Goal: Task Accomplishment & Management: Use online tool/utility

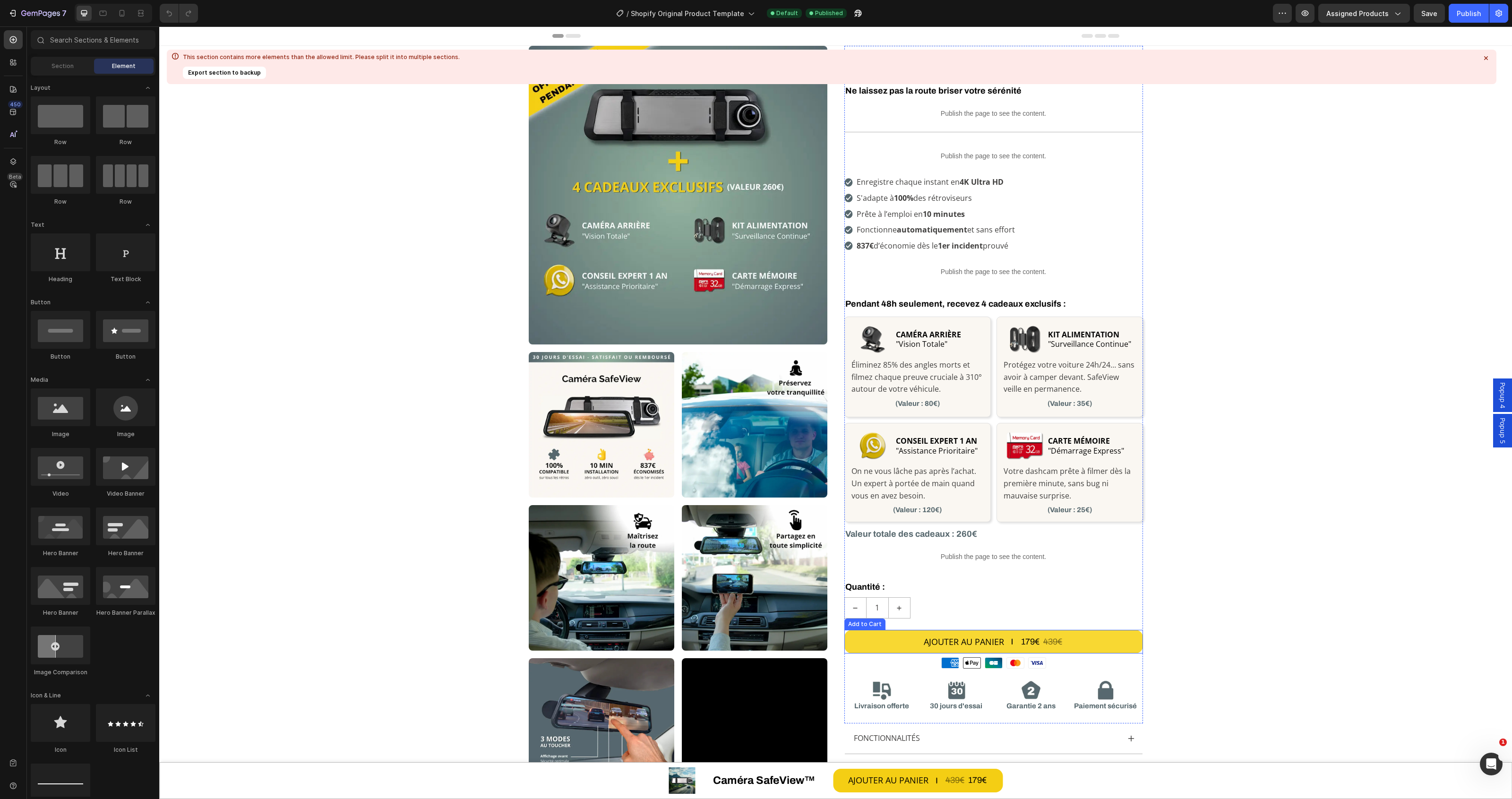
click at [938, 650] on button "AJOUTER AU PANIER 179€ 439€" at bounding box center [994, 642] width 299 height 23
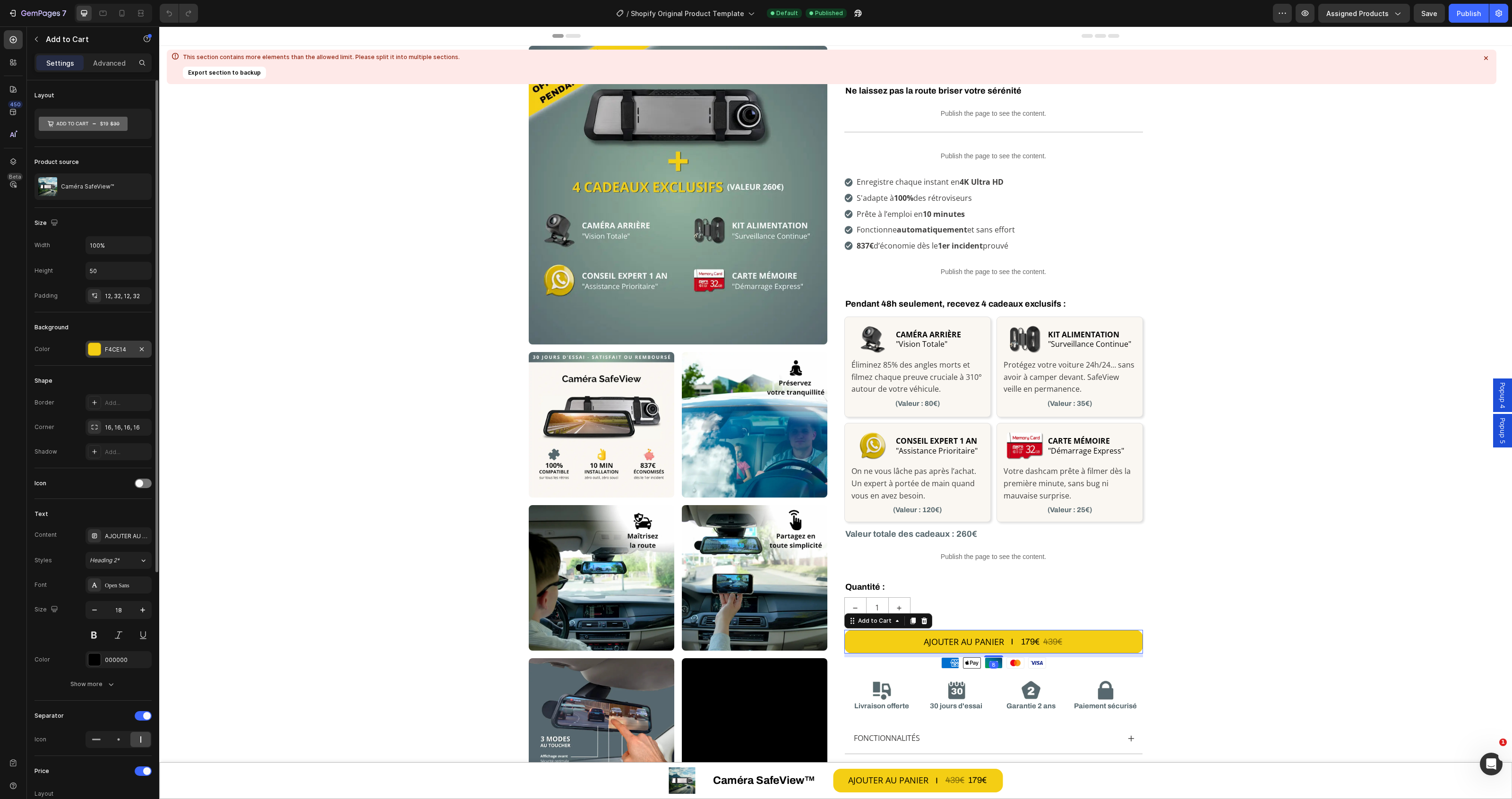
click at [120, 345] on div "F4CE14" at bounding box center [119, 349] width 66 height 17
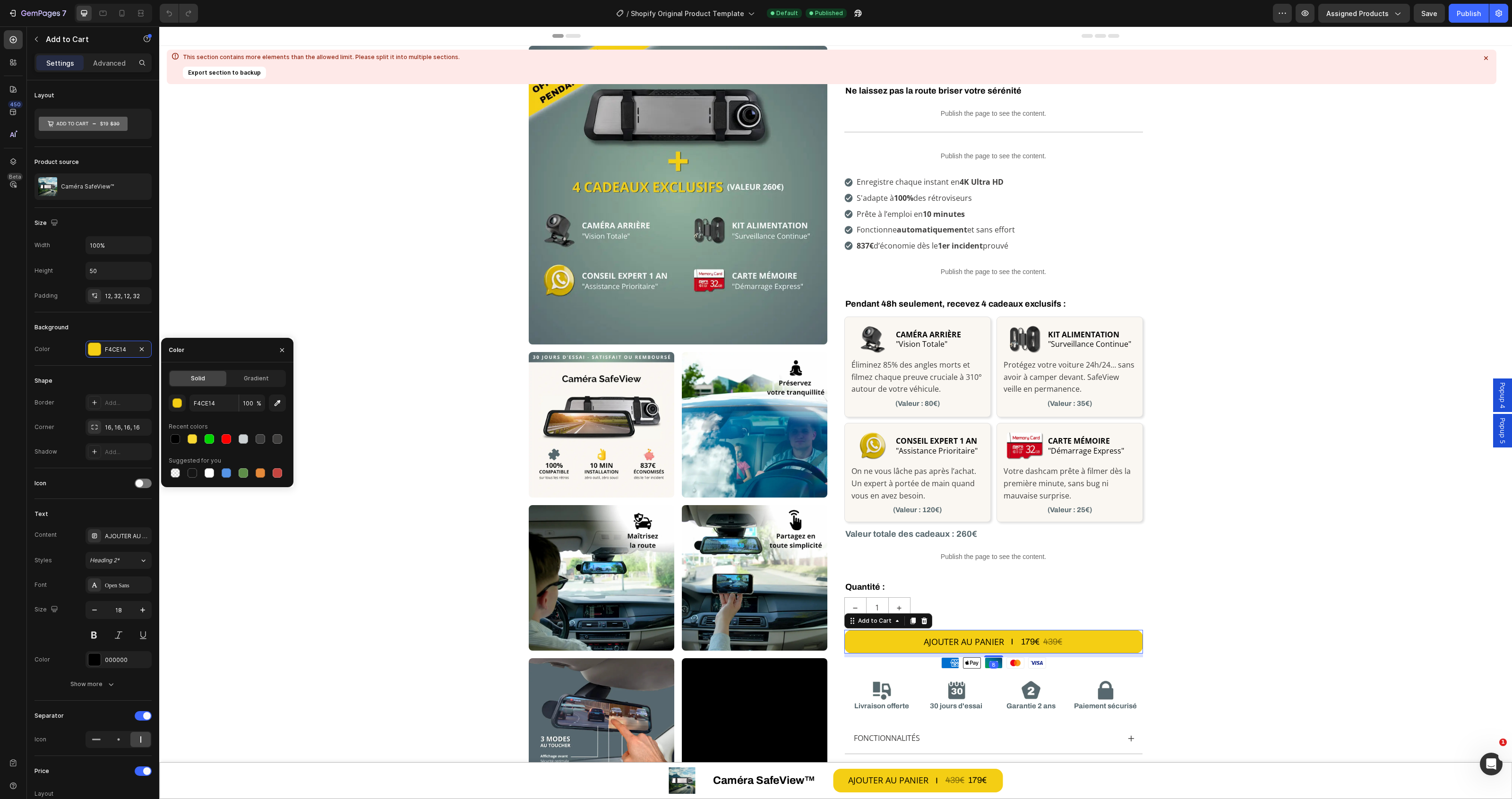
click at [205, 412] on div "F4CE14 100 % Recent colors Suggested for you" at bounding box center [227, 437] width 117 height 85
click at [207, 405] on input "F4CE14" at bounding box center [214, 403] width 49 height 17
click at [1113, 440] on h2 "CARTE MÉMOIRE "Démarrage Express"" at bounding box center [1092, 446] width 89 height 22
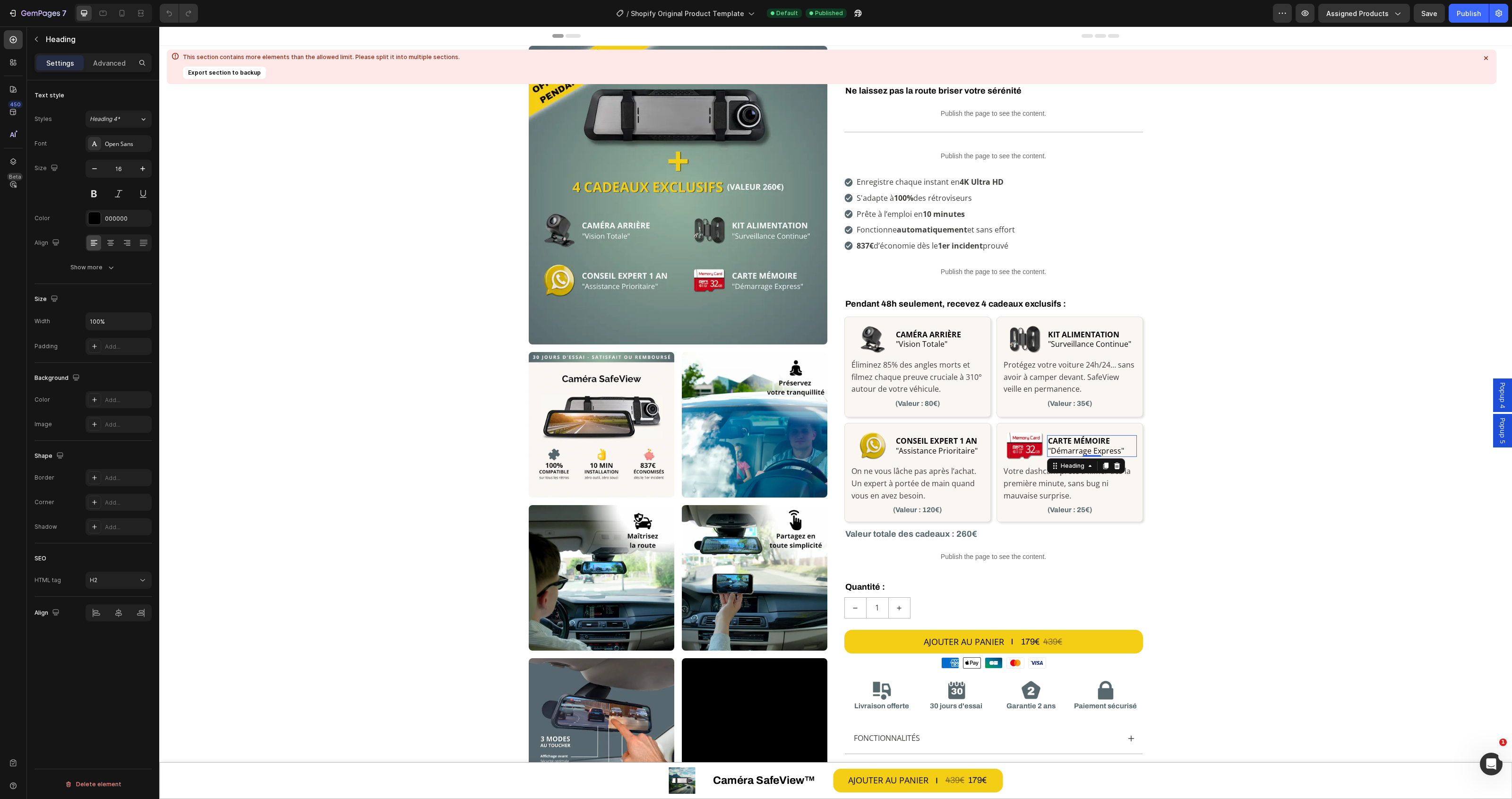
click at [1109, 440] on h2 "CARTE MÉMOIRE "Démarrage Express"" at bounding box center [1092, 446] width 89 height 22
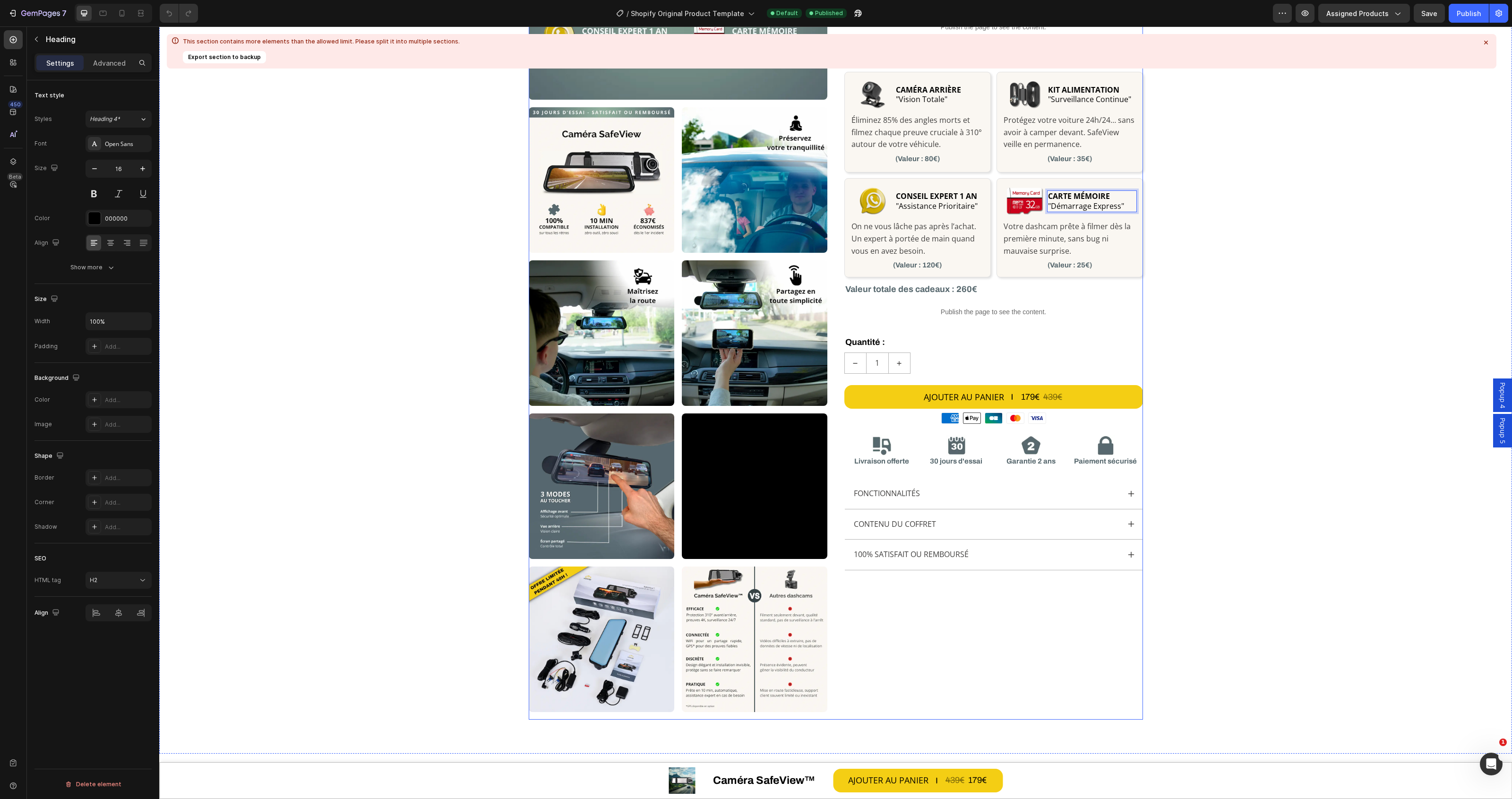
scroll to position [355, 0]
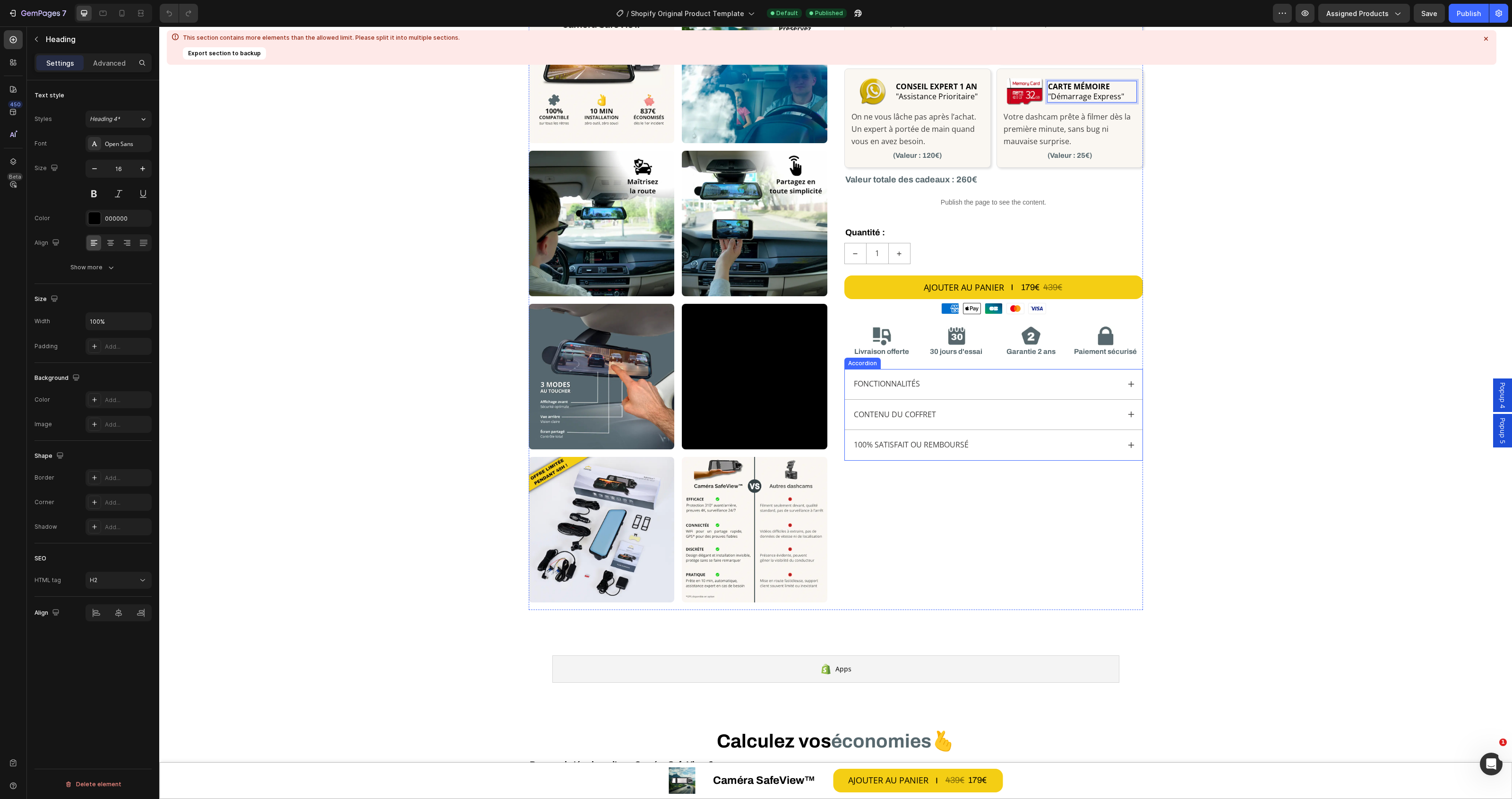
click at [1128, 444] on icon at bounding box center [1131, 445] width 8 height 8
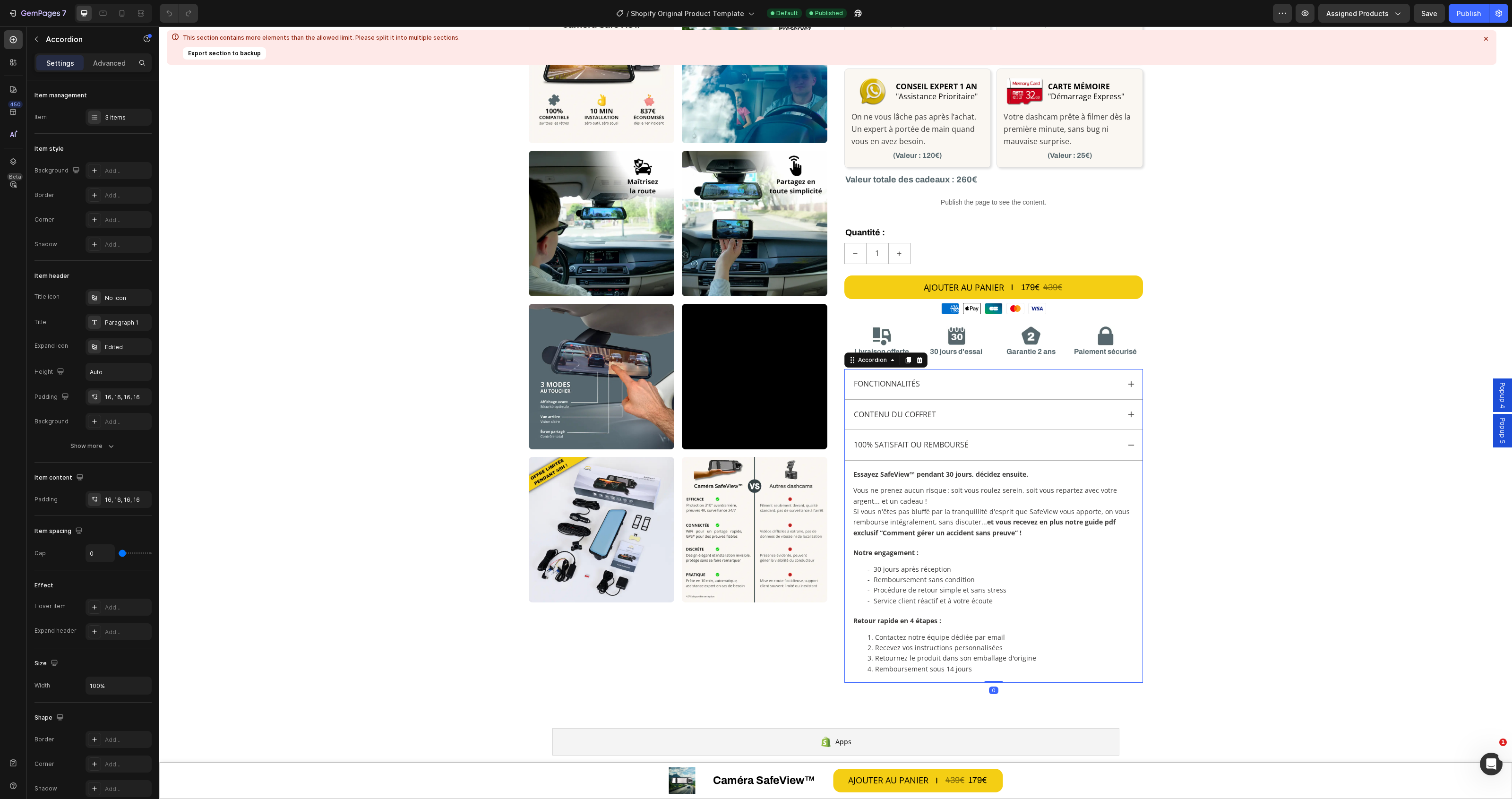
click at [1130, 410] on div "Contenu du coffret" at bounding box center [993, 415] width 298 height 31
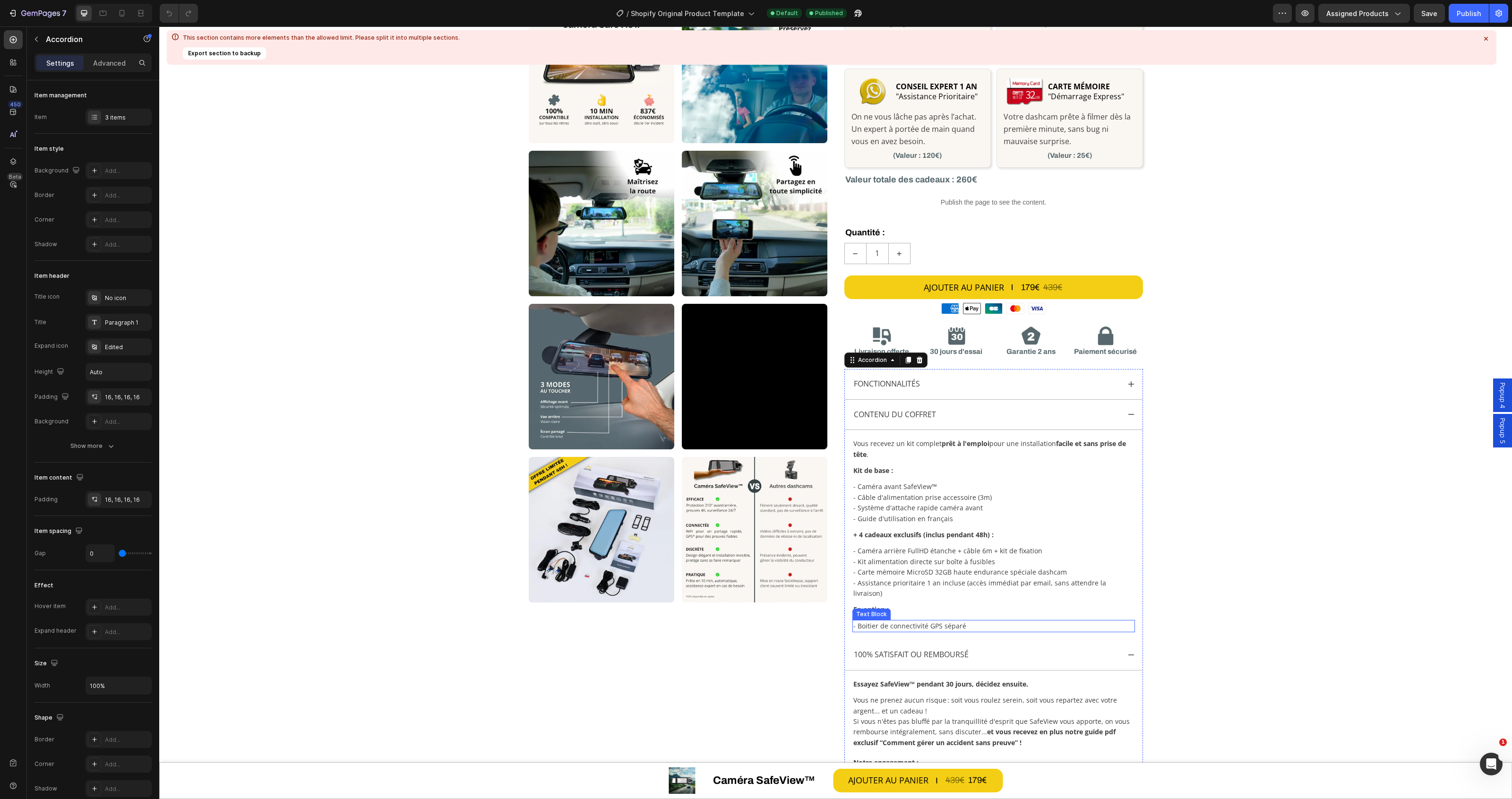
click at [970, 621] on p "- Boitier de connectivité GPS séparé" at bounding box center [994, 626] width 281 height 11
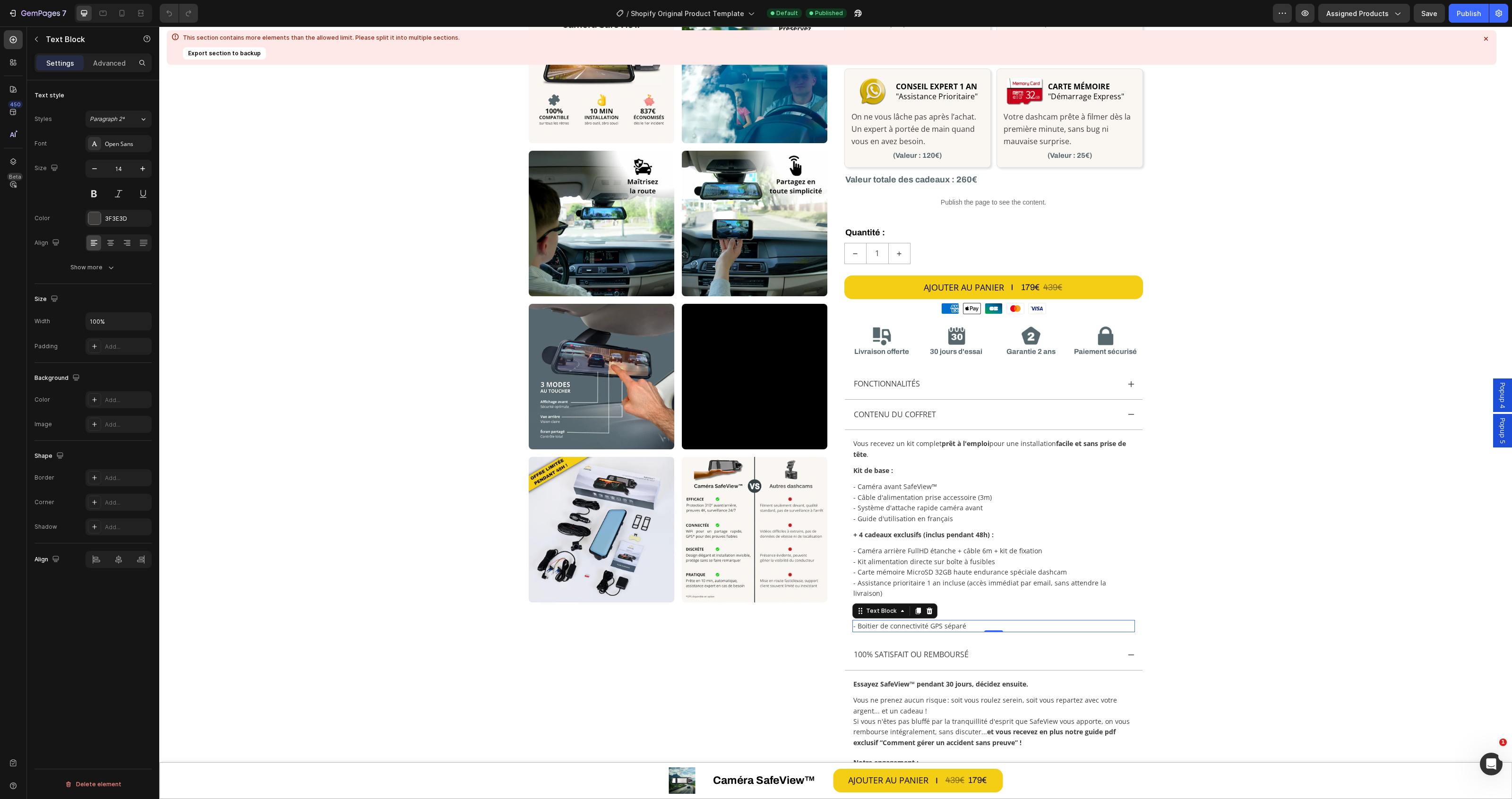
click at [967, 621] on p "- Boitier de connectivité GPS séparé" at bounding box center [994, 626] width 281 height 11
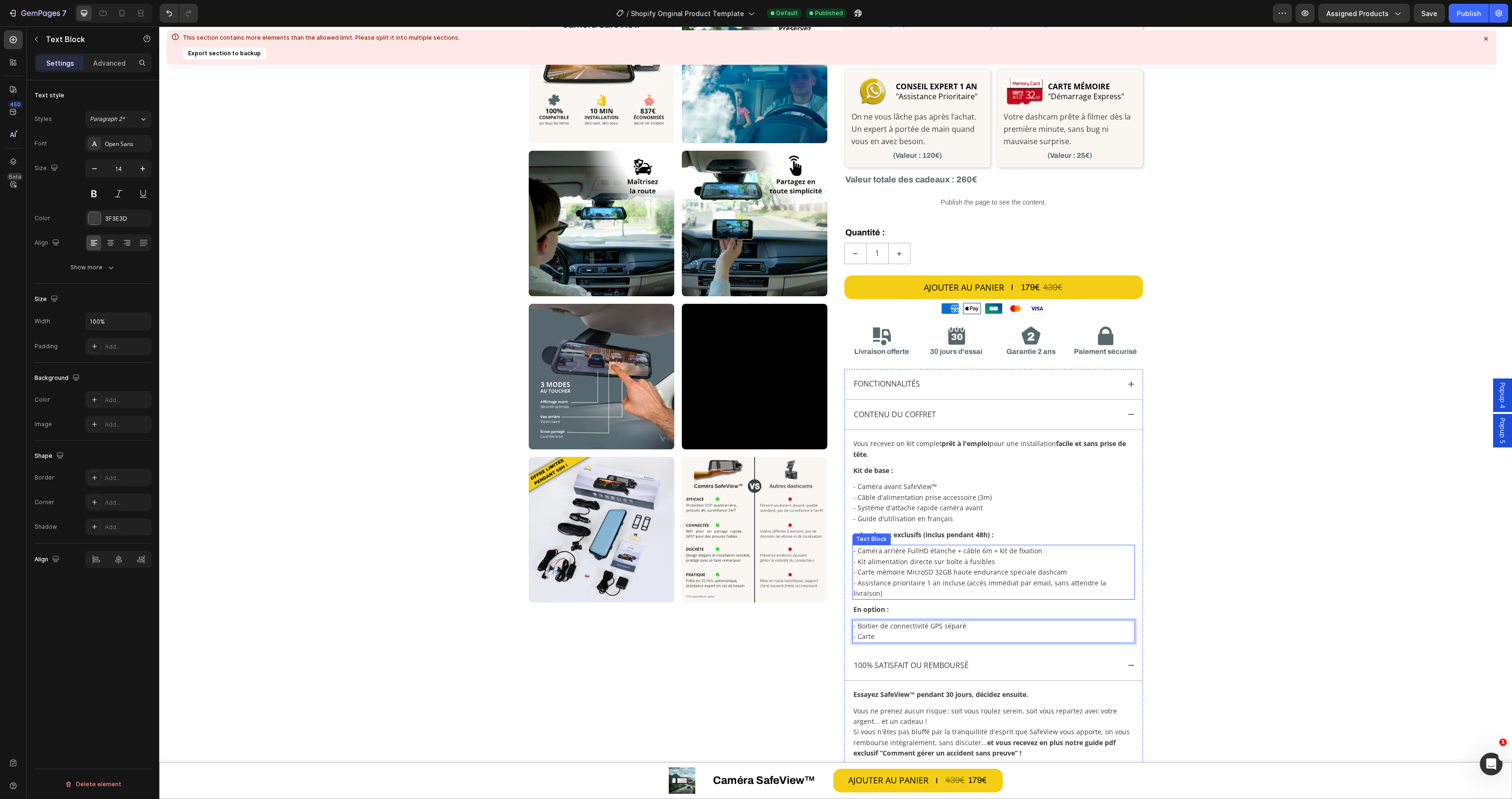
click at [939, 575] on p "- Carte mémoire MicroSD 32GB haute endurance spéciale dashcam" at bounding box center [994, 572] width 281 height 11
click at [946, 574] on p "- Carte mémoire MicroSD 32GB haute endurance spéciale dashcam" at bounding box center [994, 572] width 281 height 11
click at [1058, 573] on p "- Carte mémoire MicroSD 32GB haute endurance spéciale dashcam" at bounding box center [994, 572] width 281 height 11
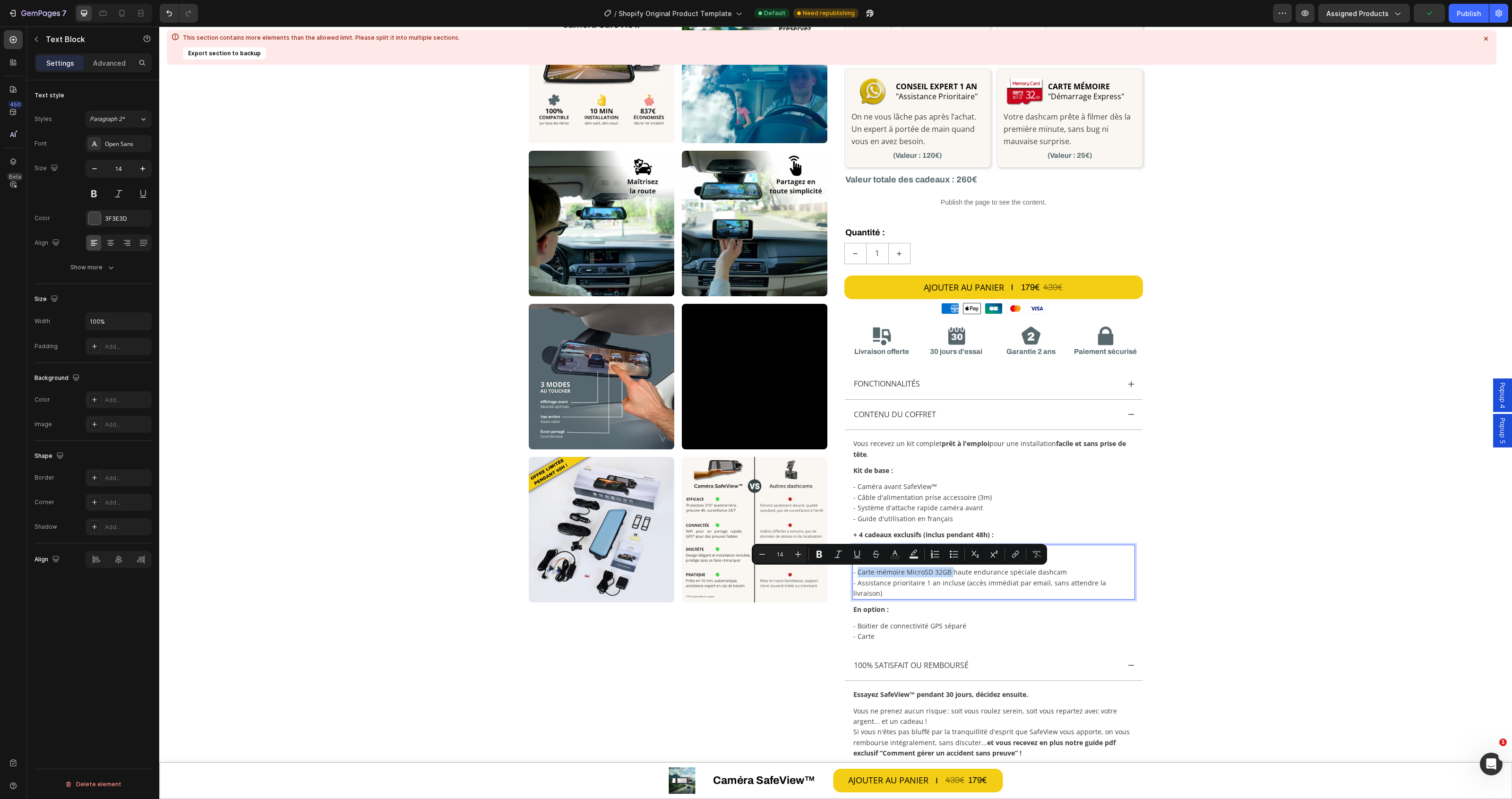
drag, startPoint x: 941, startPoint y: 572, endPoint x: 854, endPoint y: 573, distance: 87.0
click at [854, 573] on p "- Carte mémoire MicroSD 32GB haute endurance spéciale dashcam" at bounding box center [994, 572] width 281 height 11
copy p "Carte mémoire MicroSD 32GB"
click at [884, 631] on p "- Carte" at bounding box center [994, 636] width 281 height 11
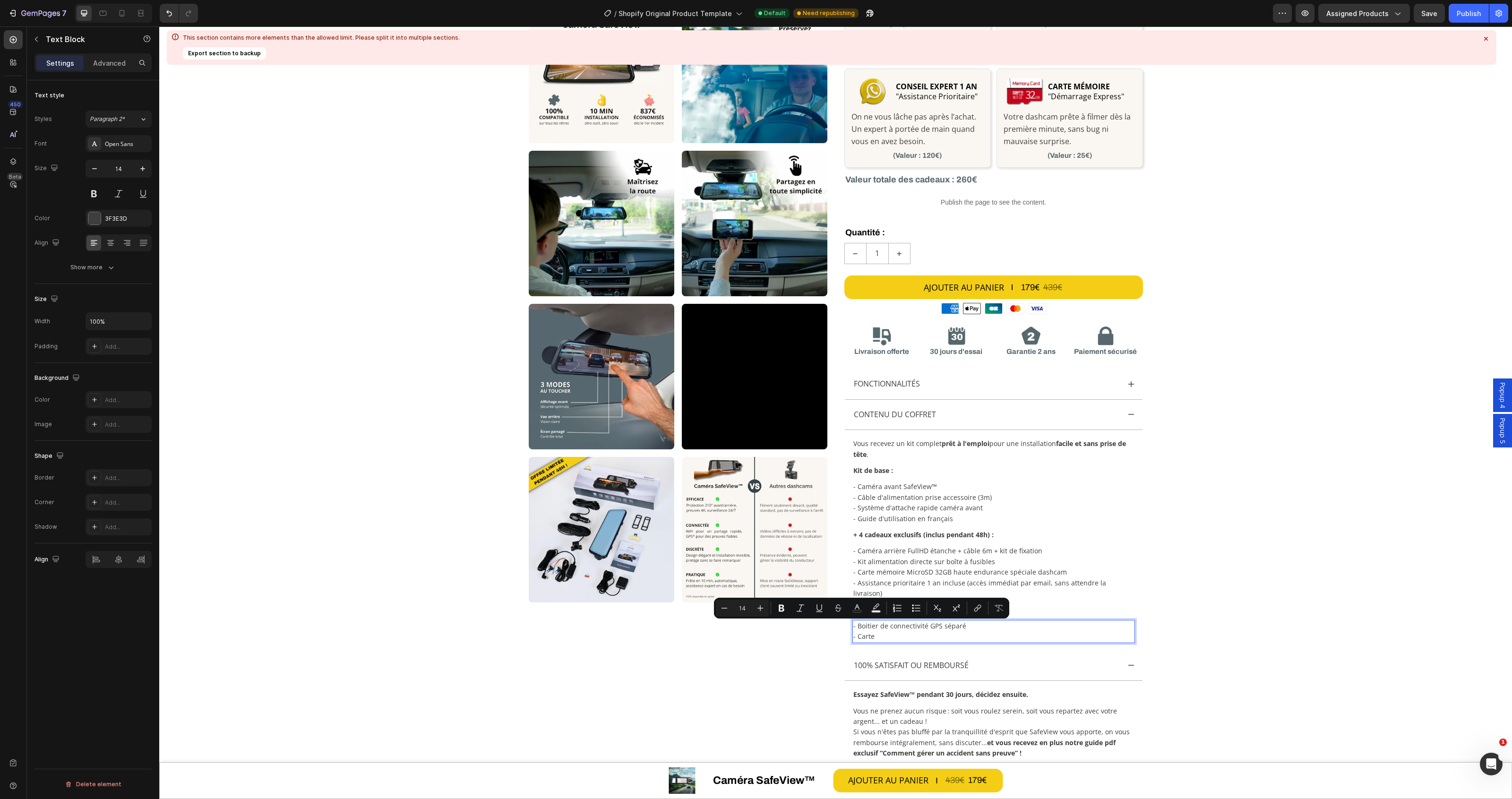
drag, startPoint x: 873, startPoint y: 629, endPoint x: 852, endPoint y: 629, distance: 21.0
click at [853, 631] on p "- Carte" at bounding box center [994, 636] width 281 height 11
drag, startPoint x: 937, startPoint y: 627, endPoint x: 929, endPoint y: 627, distance: 8.0
click at [929, 631] on p "- Carte mémoire MicroSD 32GB" at bounding box center [994, 636] width 281 height 11
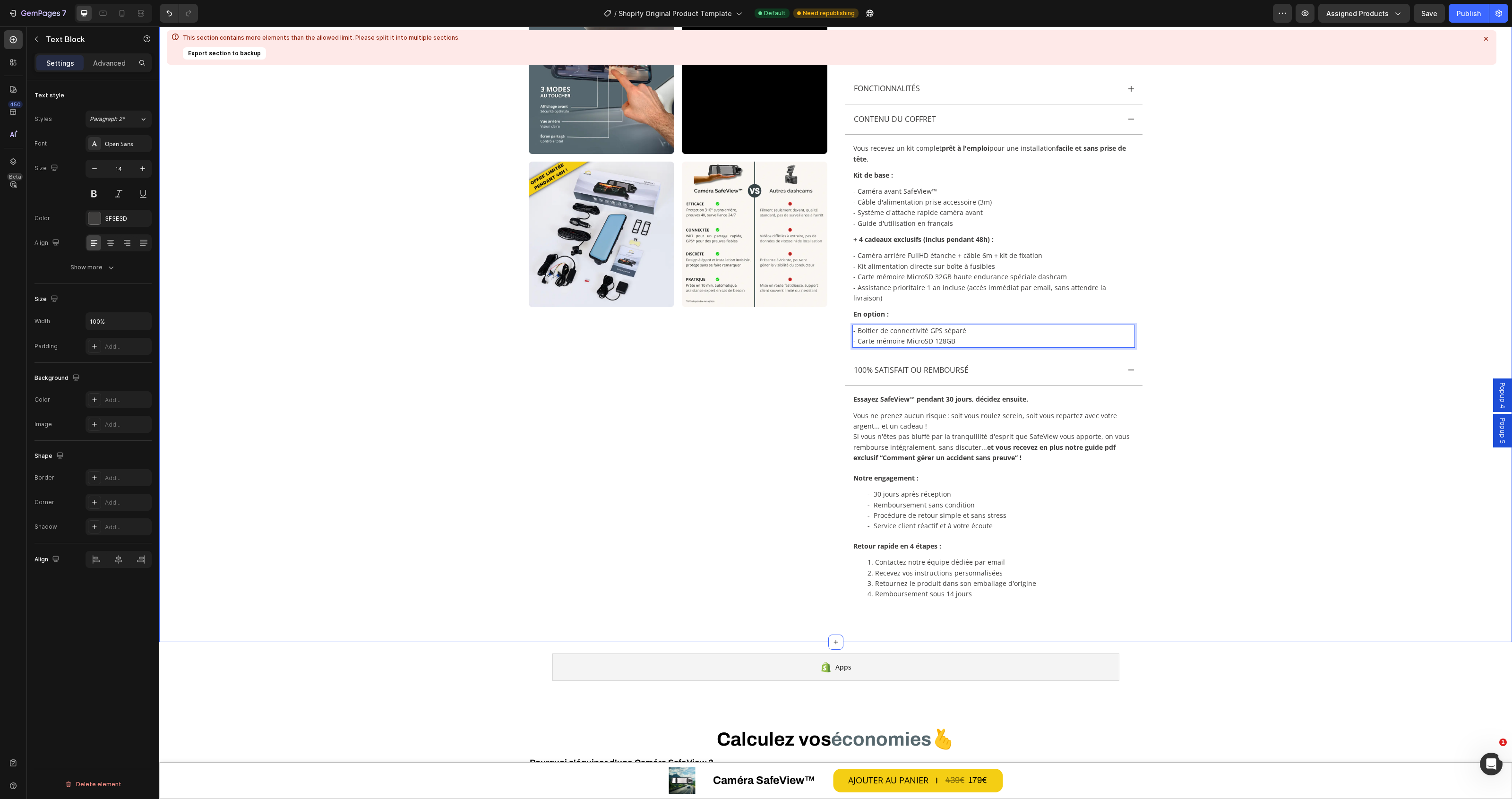
scroll to position [236, 0]
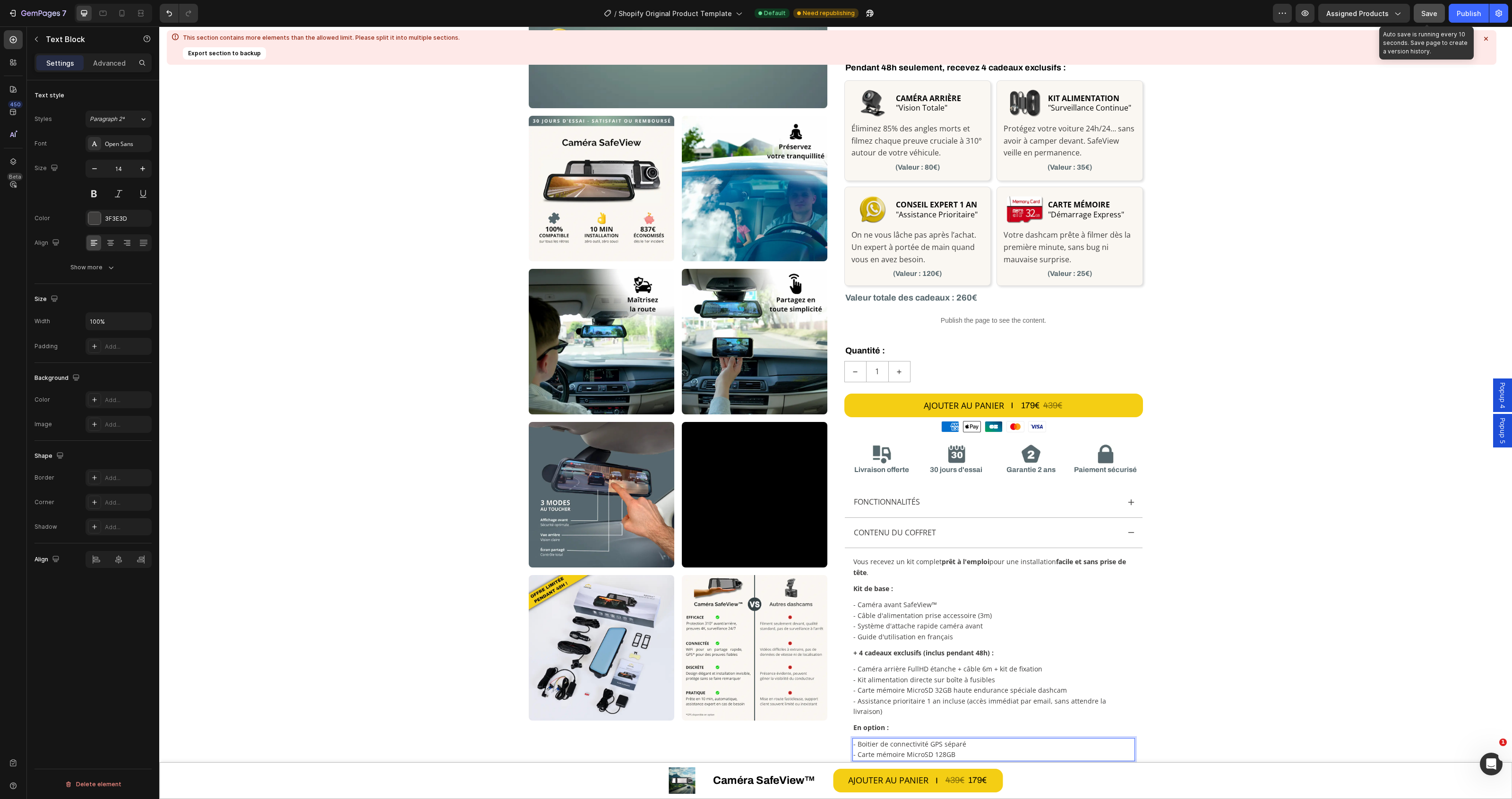
click at [1429, 10] on span "Save" at bounding box center [1429, 14] width 16 height 8
click at [1472, 12] on div "Publish" at bounding box center [1469, 13] width 24 height 10
click at [1487, 38] on icon at bounding box center [1486, 39] width 9 height 9
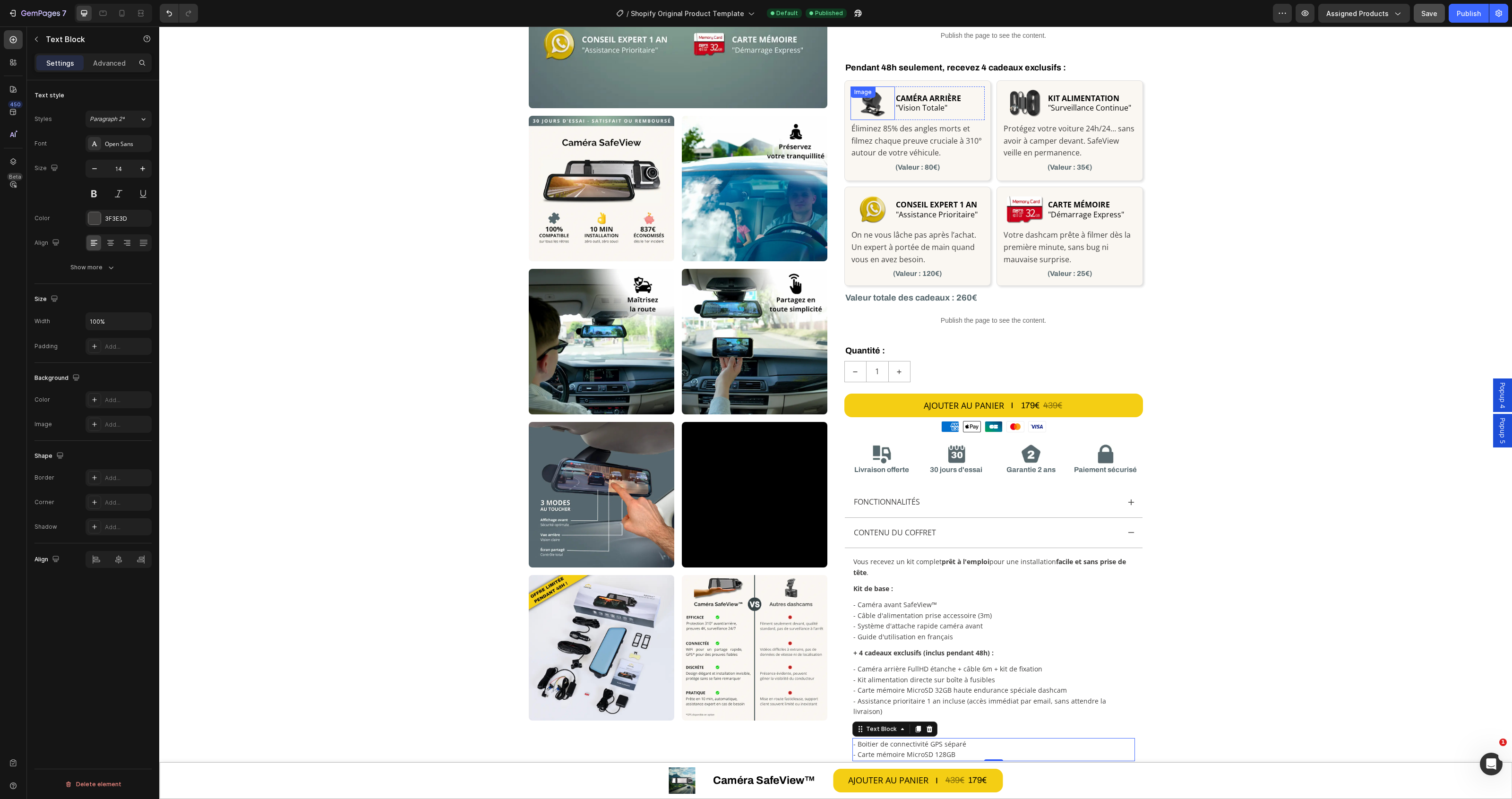
click at [869, 107] on img at bounding box center [873, 103] width 45 height 33
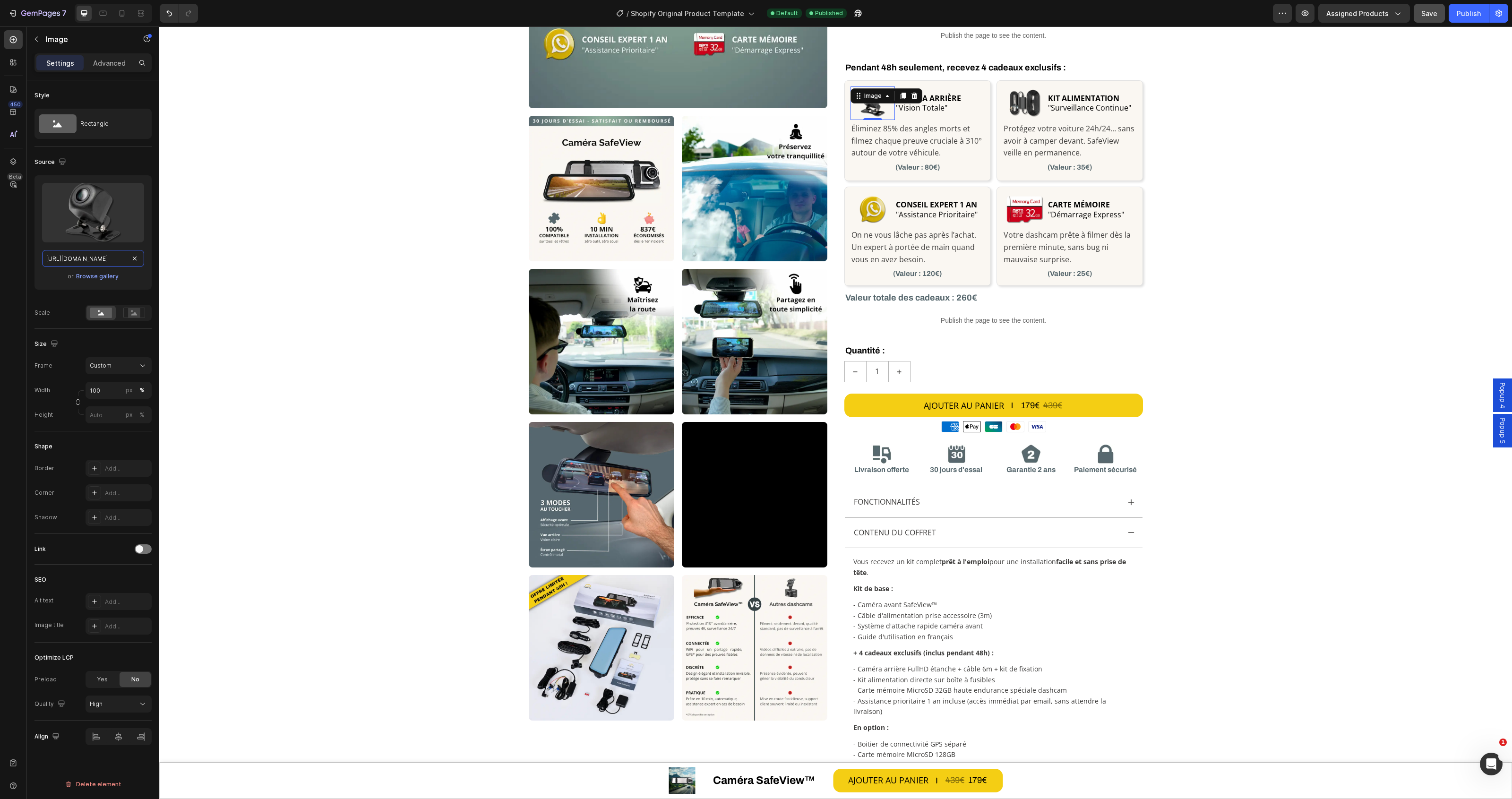
click at [79, 262] on input "[URL][DOMAIN_NAME]" at bounding box center [93, 258] width 102 height 17
click at [932, 108] on span ""Vision Totale"" at bounding box center [922, 108] width 52 height 11
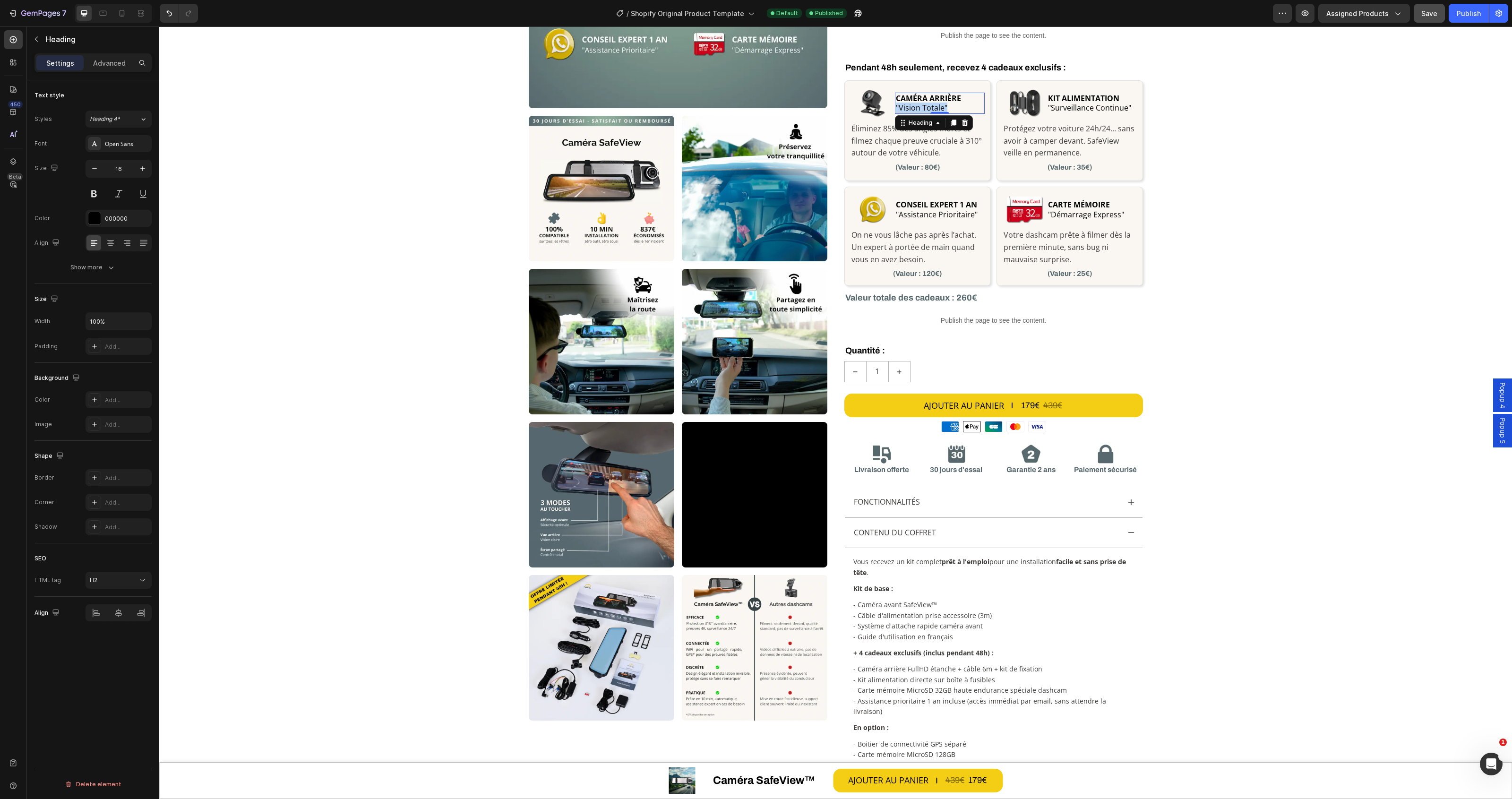
click at [932, 108] on span ""Vision Totale"" at bounding box center [922, 108] width 52 height 11
click at [964, 109] on p "CAMÉRA ARRIÈRE "Vision Totale"" at bounding box center [939, 103] width 87 height 20
drag, startPoint x: 957, startPoint y: 109, endPoint x: 884, endPoint y: 91, distance: 75.2
click at [884, 91] on div "Image CAMÉRA ARRIÈRE "Vision Totale" Heading 0 Row" at bounding box center [917, 103] width 134 height 33
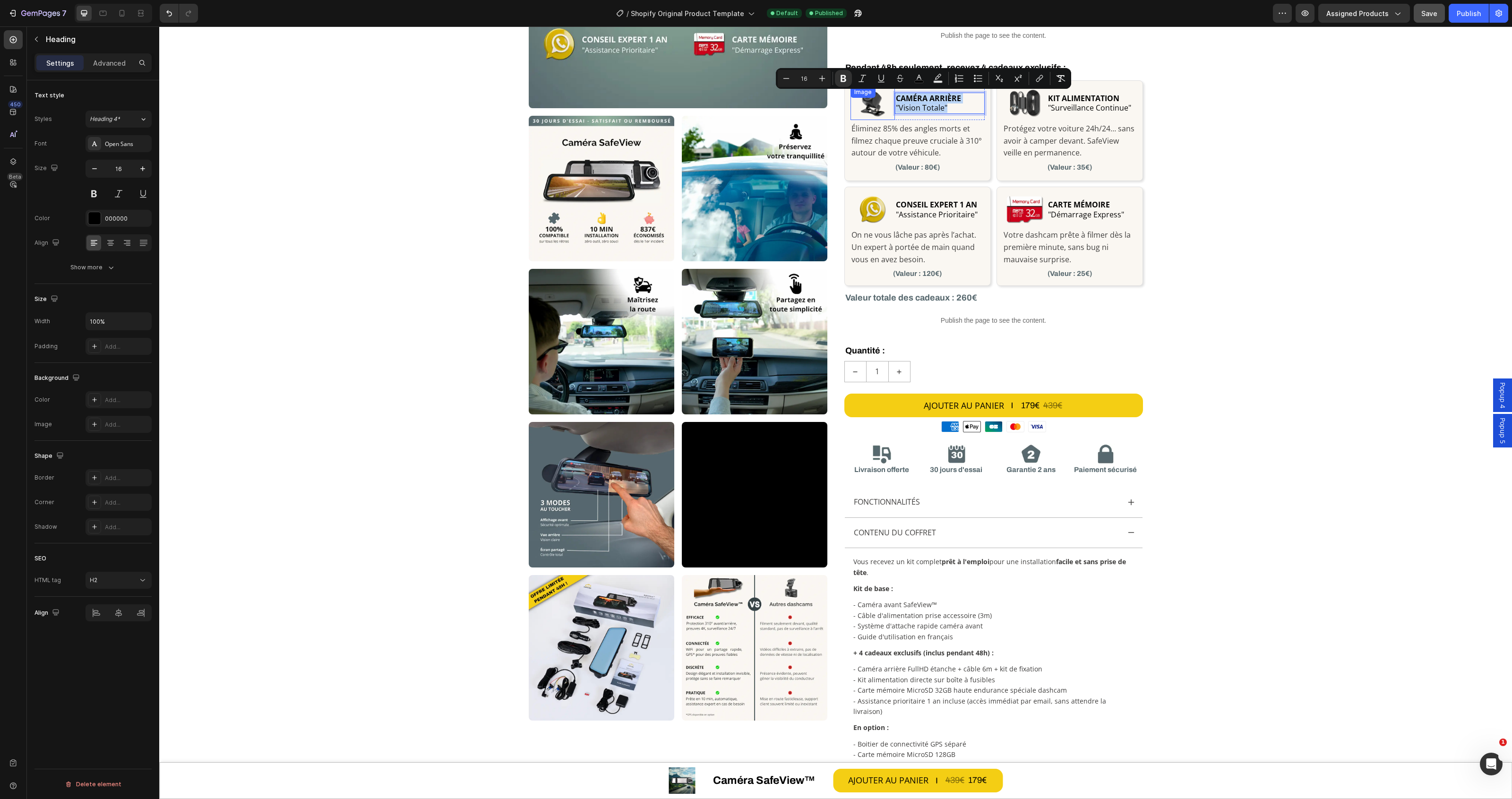
copy p "CAMÉRA ARRIÈRE "Vision Totale""
click at [1077, 106] on h2 "KIT ALIMENTATION "Surveillance Continue"" at bounding box center [1092, 103] width 89 height 22
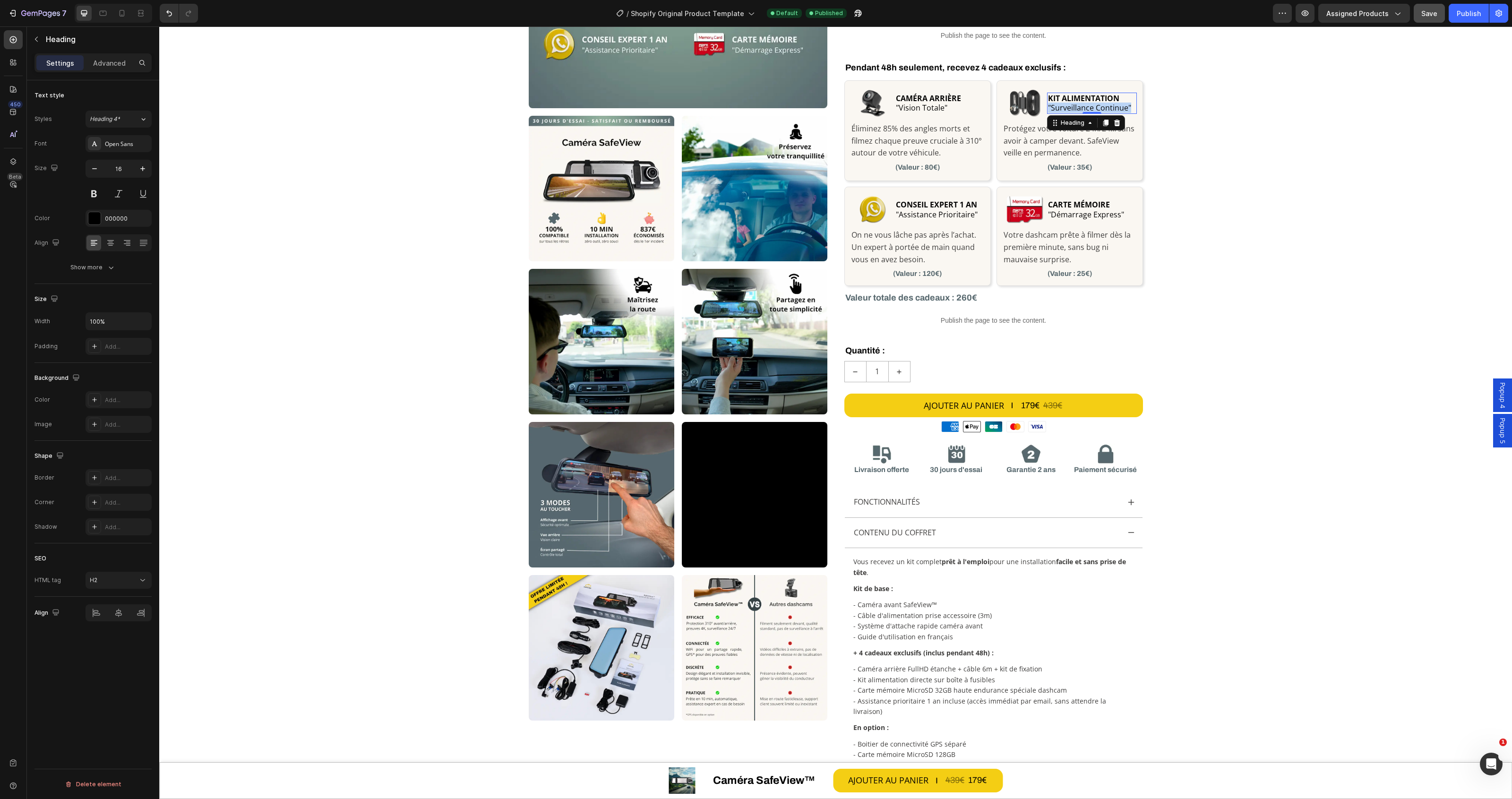
click at [1077, 106] on p "KIT ALIMENTATION "Surveillance Continue"" at bounding box center [1091, 103] width 87 height 20
click at [1135, 109] on div "Image KIT ALIMENTATION "Surveillance Continue" Heading 0 Row Protégez votre voi…" at bounding box center [1070, 130] width 147 height 100
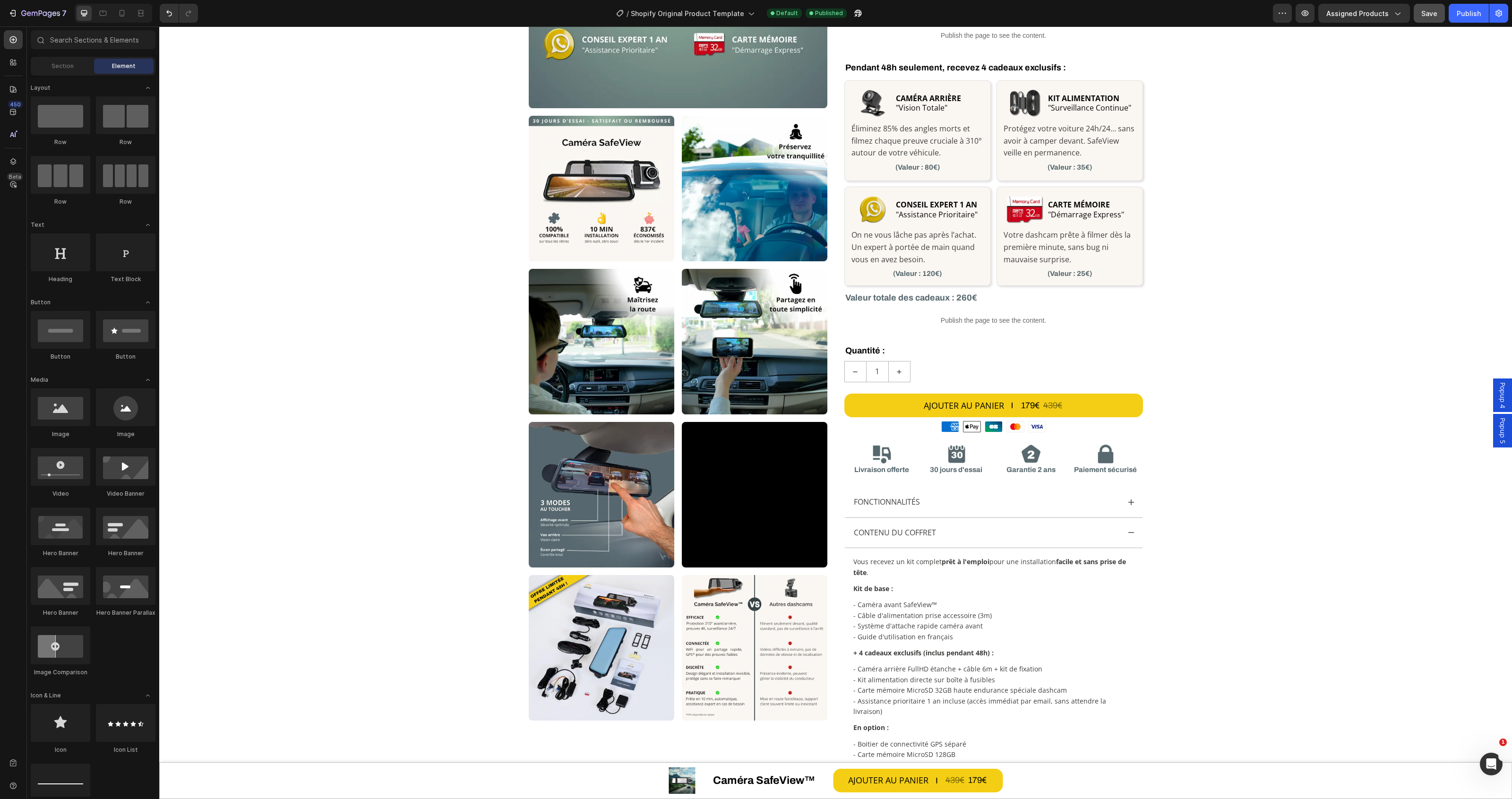
click at [1128, 109] on div at bounding box center [1128, 110] width 4 height 4
click at [1118, 105] on p "⁠⁠⁠⁠⁠⁠⁠ KIT ALIMENTATION "Surveillance Continue"" at bounding box center [1091, 103] width 87 height 20
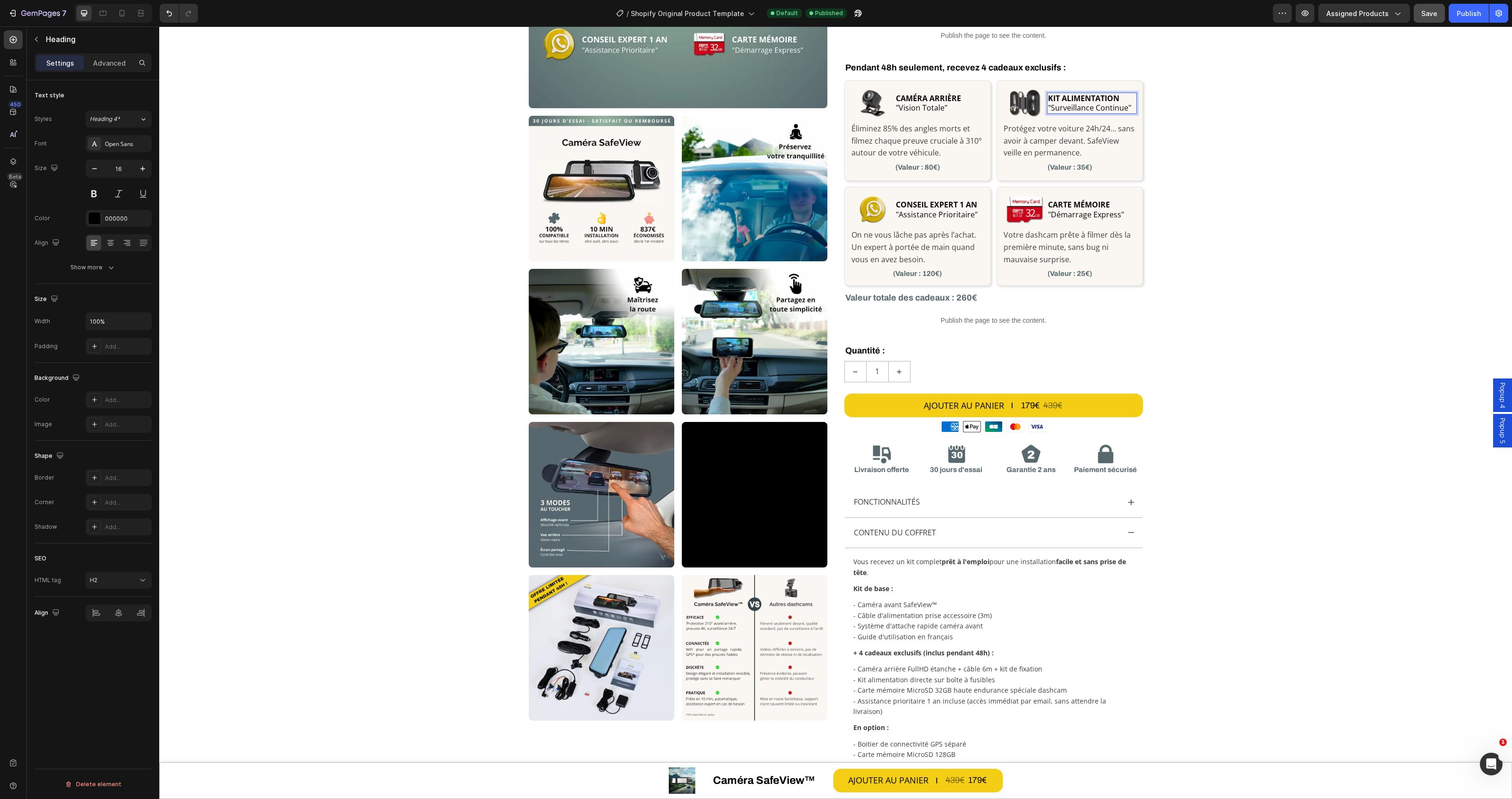
click at [1126, 106] on p "KIT ALIMENTATION "Surveillance Continue"" at bounding box center [1091, 103] width 87 height 20
drag, startPoint x: 1126, startPoint y: 106, endPoint x: 1044, endPoint y: 93, distance: 83.0
click at [1048, 93] on p "KIT ALIMENTATION "Surveillance Continue"" at bounding box center [1091, 103] width 87 height 20
copy p "KIT ALIMENTATION "Surveillance Continue""
click at [1010, 102] on div "Image" at bounding box center [1025, 103] width 45 height 33
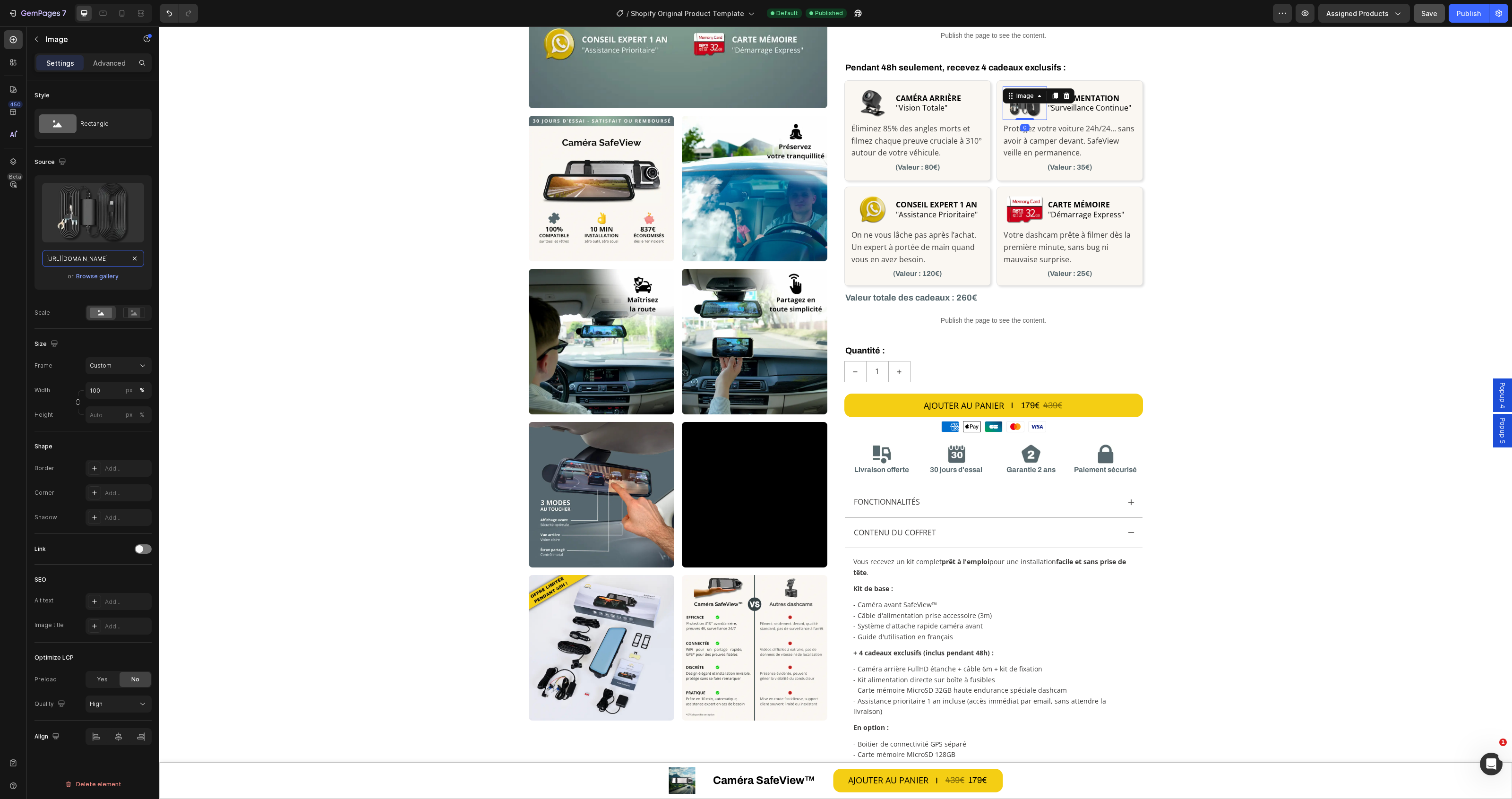
click at [91, 258] on input "[URL][DOMAIN_NAME]" at bounding box center [93, 258] width 102 height 17
click at [912, 204] on strong "CONSEIL EXPERT 1 AN" at bounding box center [936, 205] width 81 height 11
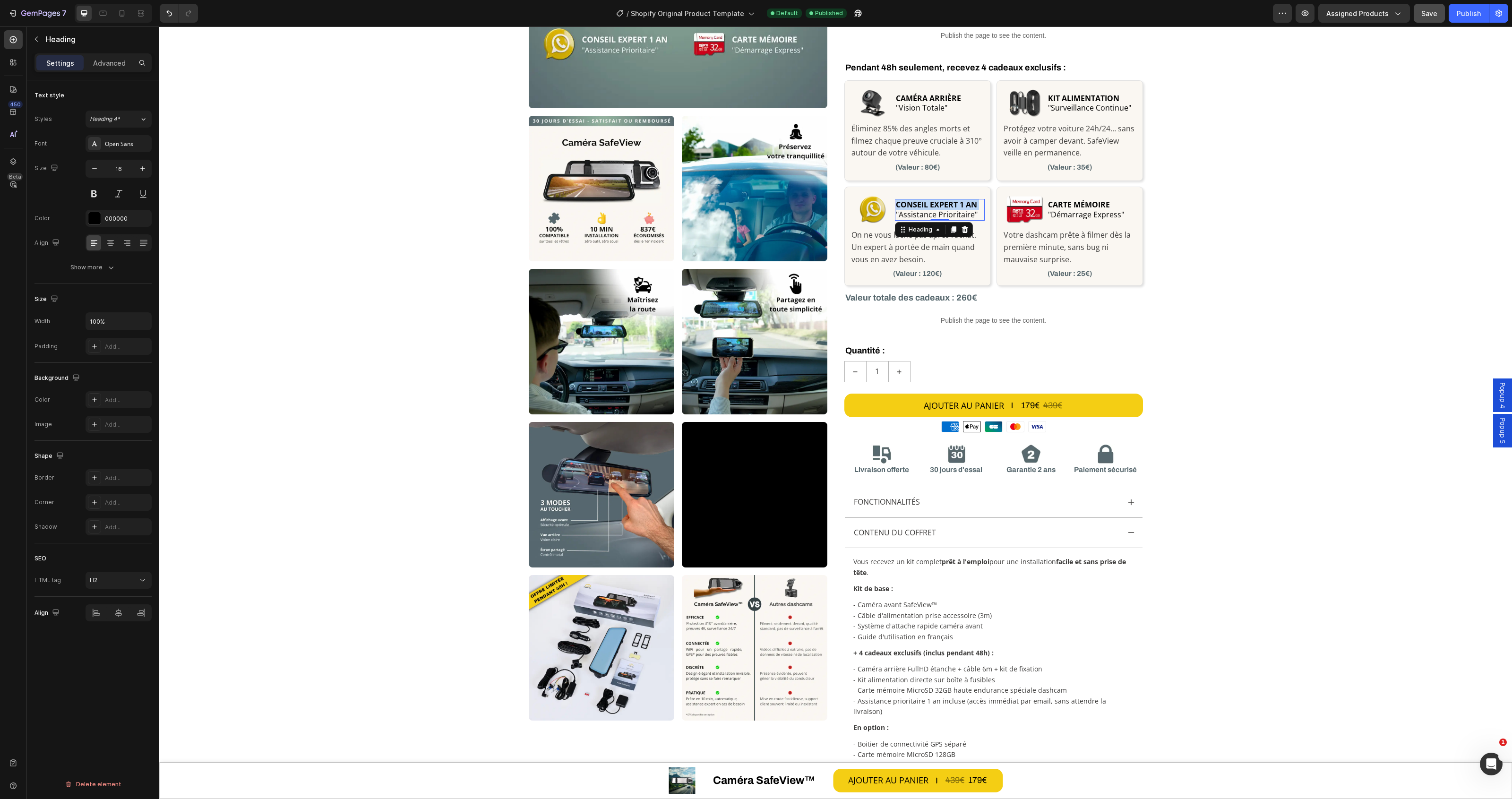
click at [912, 204] on strong "CONSEIL EXPERT 1 AN" at bounding box center [936, 205] width 81 height 11
click at [947, 211] on p "CONSEIL EXPERT 1 AN "Assistance Prioritaire"" at bounding box center [939, 210] width 87 height 20
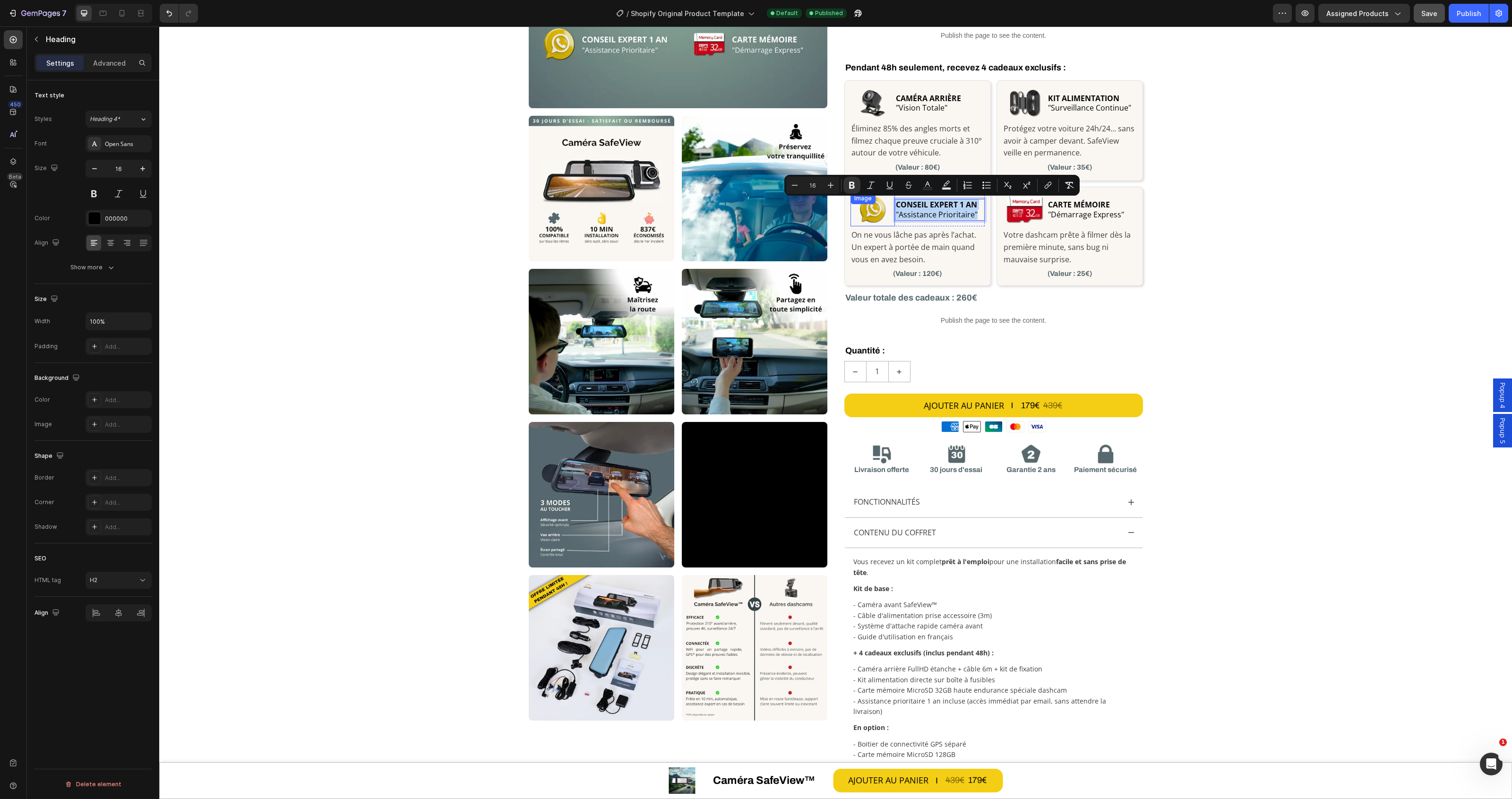
drag, startPoint x: 973, startPoint y: 215, endPoint x: 885, endPoint y: 204, distance: 88.7
click at [885, 204] on div "Image CONSEIL EXPERT 1 AN "Assistance Prioritaire" Heading 0 Row" at bounding box center [917, 209] width 134 height 33
copy p "CONSEIL EXPERT 1 AN "Assistance Prioritaire""
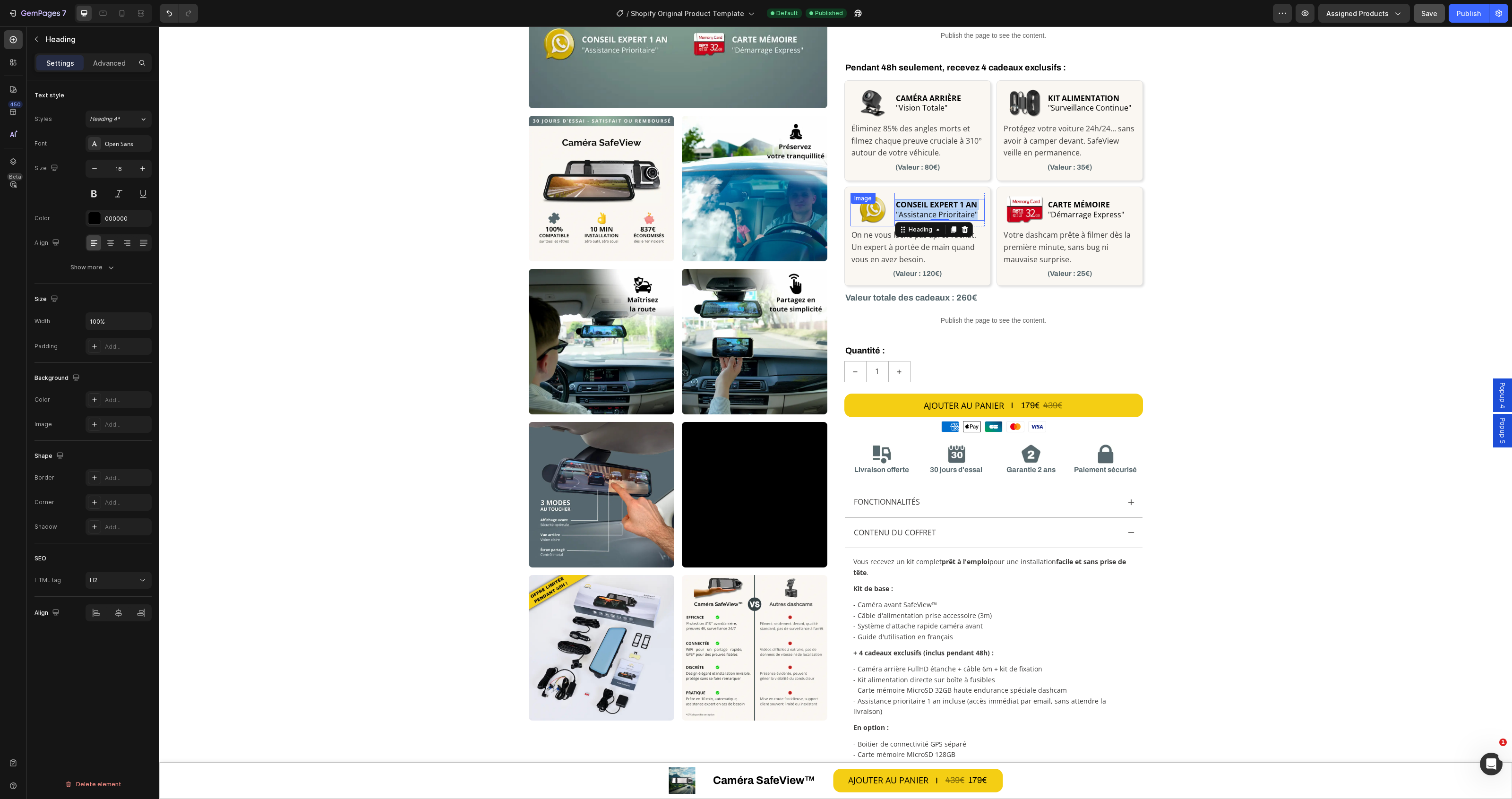
click at [875, 210] on div "Image" at bounding box center [873, 209] width 45 height 33
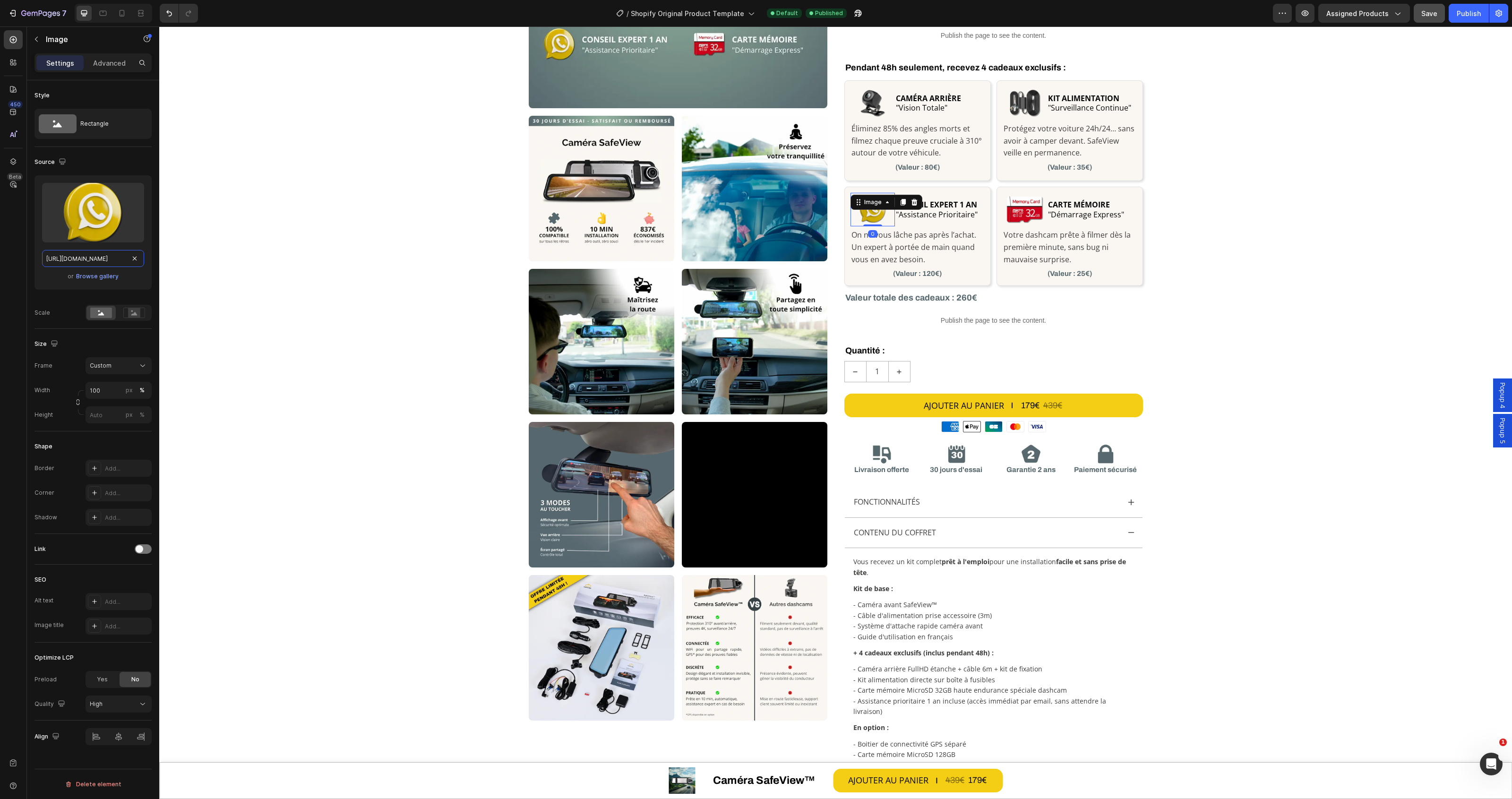
click at [86, 255] on input "[URL][DOMAIN_NAME]" at bounding box center [93, 258] width 102 height 17
click at [1028, 215] on img at bounding box center [1025, 209] width 45 height 33
click at [76, 265] on input "[URL][DOMAIN_NAME]" at bounding box center [93, 258] width 102 height 17
click at [1087, 213] on p "⁠⁠⁠⁠⁠⁠⁠ CARTE MÉMOIRE "Démarrage Express"" at bounding box center [1091, 210] width 87 height 20
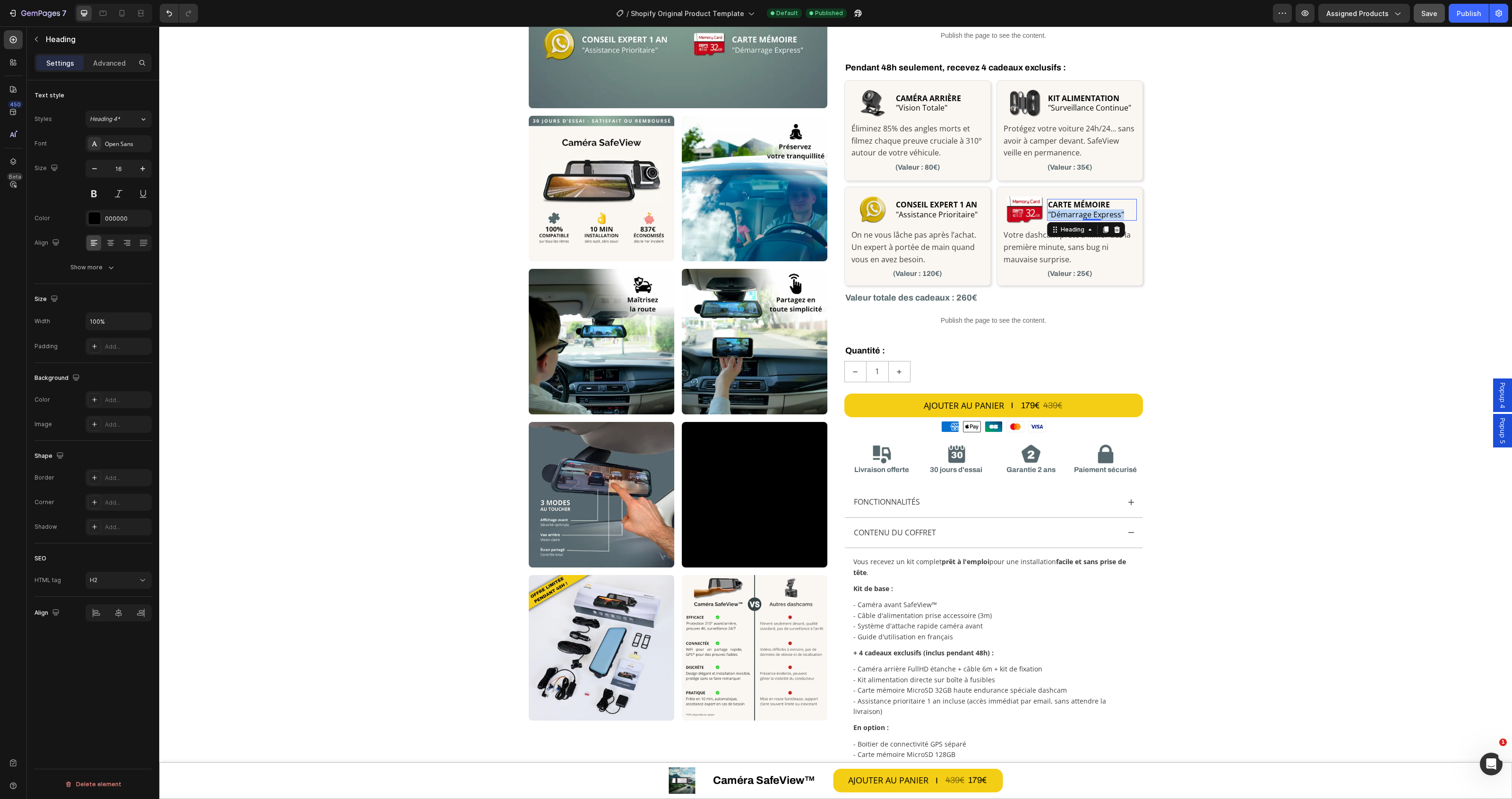
click at [1087, 213] on p "CARTE MÉMOIRE "Démarrage Express"" at bounding box center [1091, 210] width 87 height 20
click at [1115, 210] on p "CARTE MÉMOIRE "Démarrage Express"" at bounding box center [1091, 210] width 87 height 20
drag, startPoint x: 1125, startPoint y: 211, endPoint x: 1043, endPoint y: 194, distance: 83.7
click at [1047, 194] on div "CARTE MÉMOIRE "Démarrage Express" Heading 0" at bounding box center [1092, 209] width 89 height 33
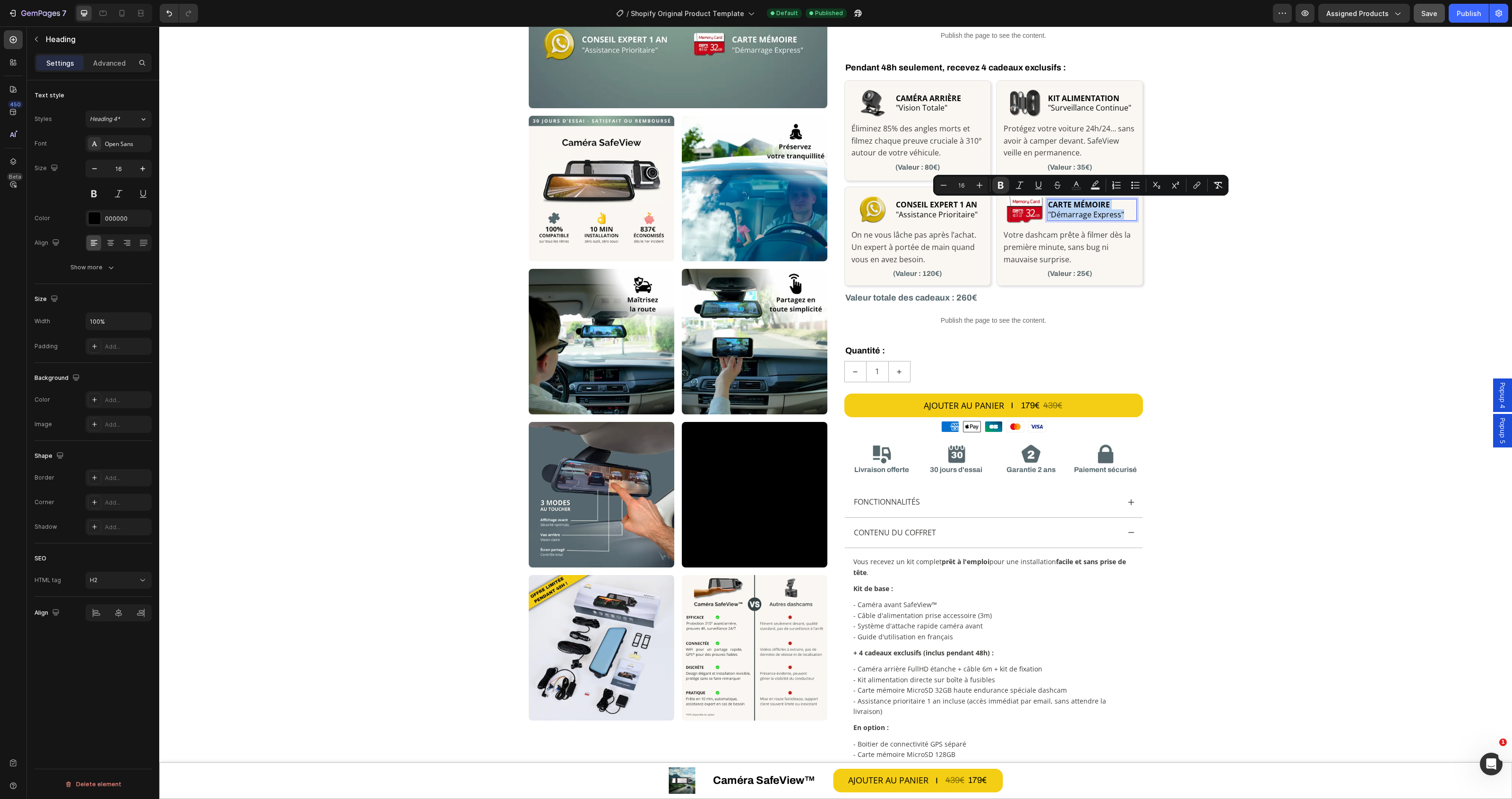
copy p "CARTE MÉMOIRE "Démarrage Express""
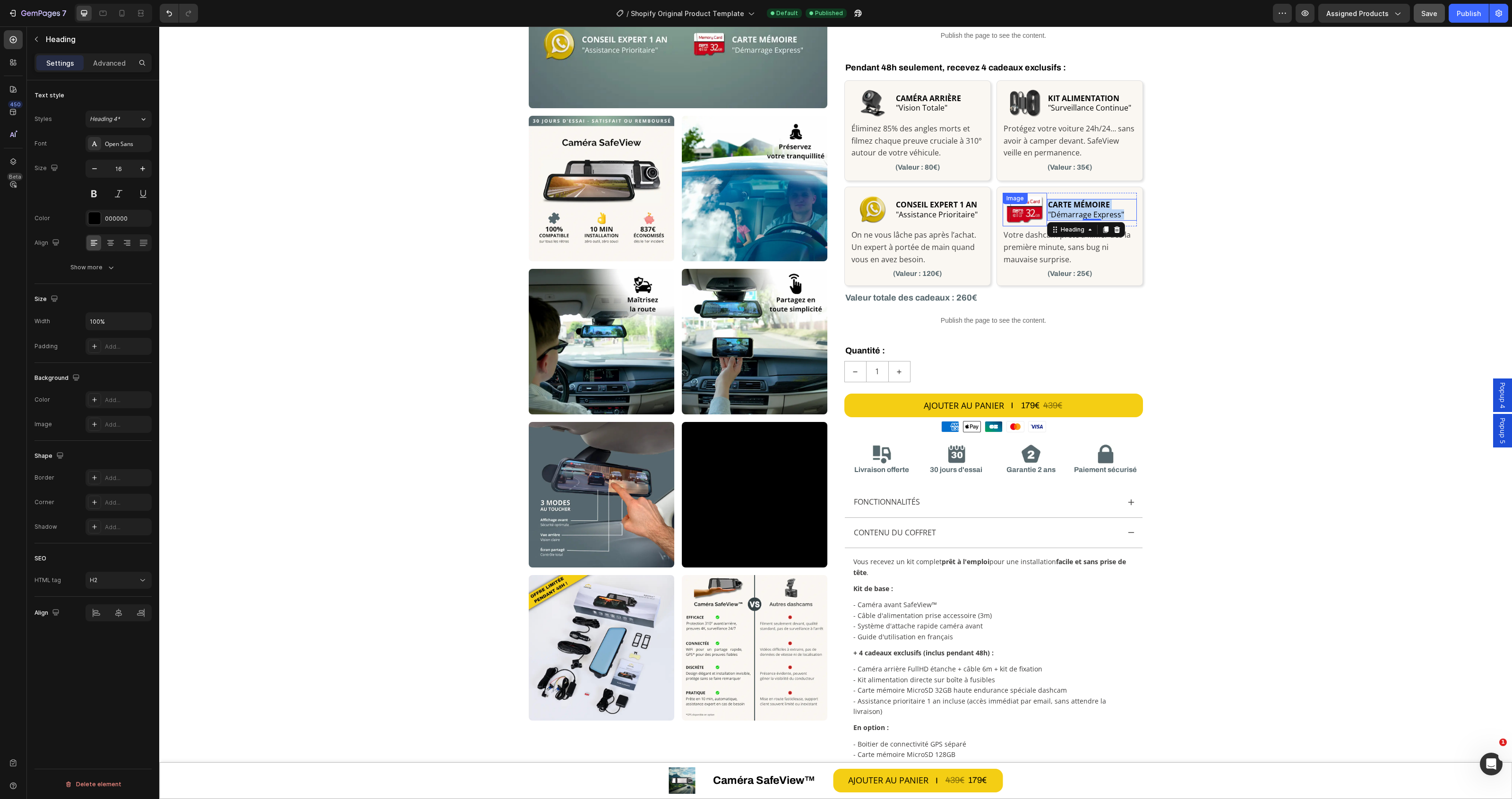
click at [1014, 210] on div "Image" at bounding box center [1025, 209] width 45 height 33
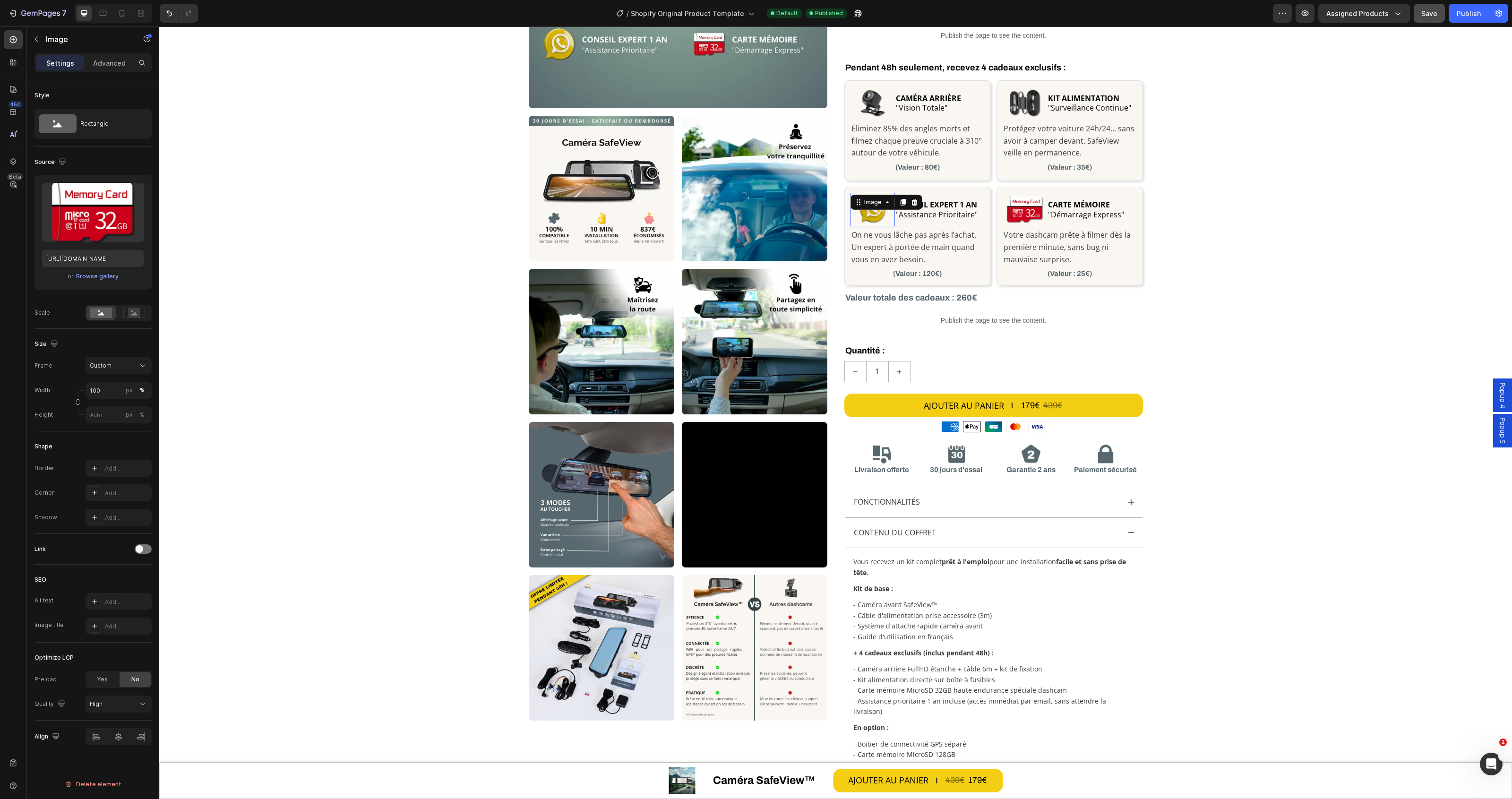
click at [877, 210] on div "Image 0" at bounding box center [873, 209] width 45 height 33
click at [98, 14] on icon at bounding box center [103, 13] width 9 height 9
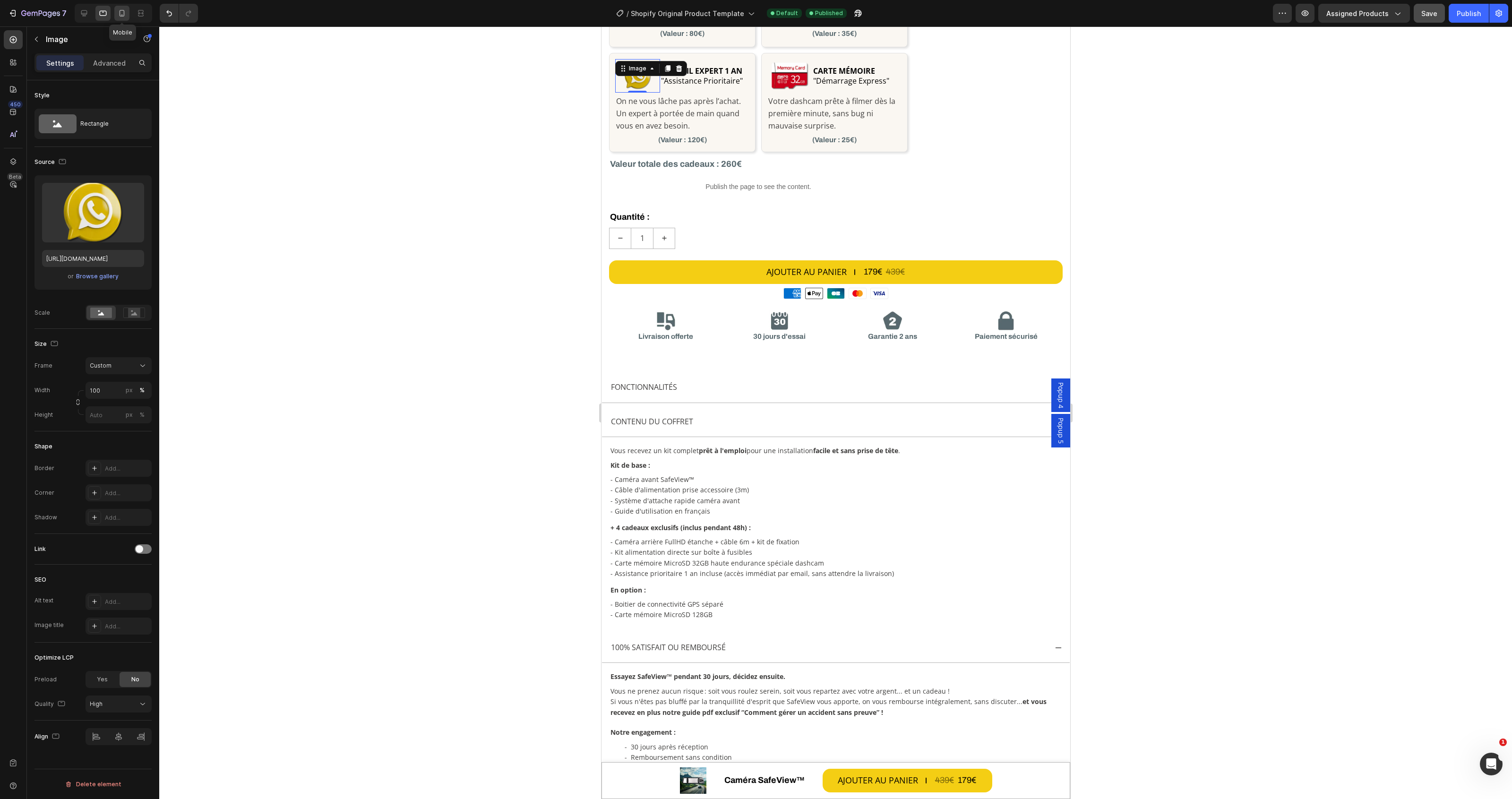
click at [118, 13] on icon at bounding box center [122, 13] width 9 height 9
type input "150"
type input "113"
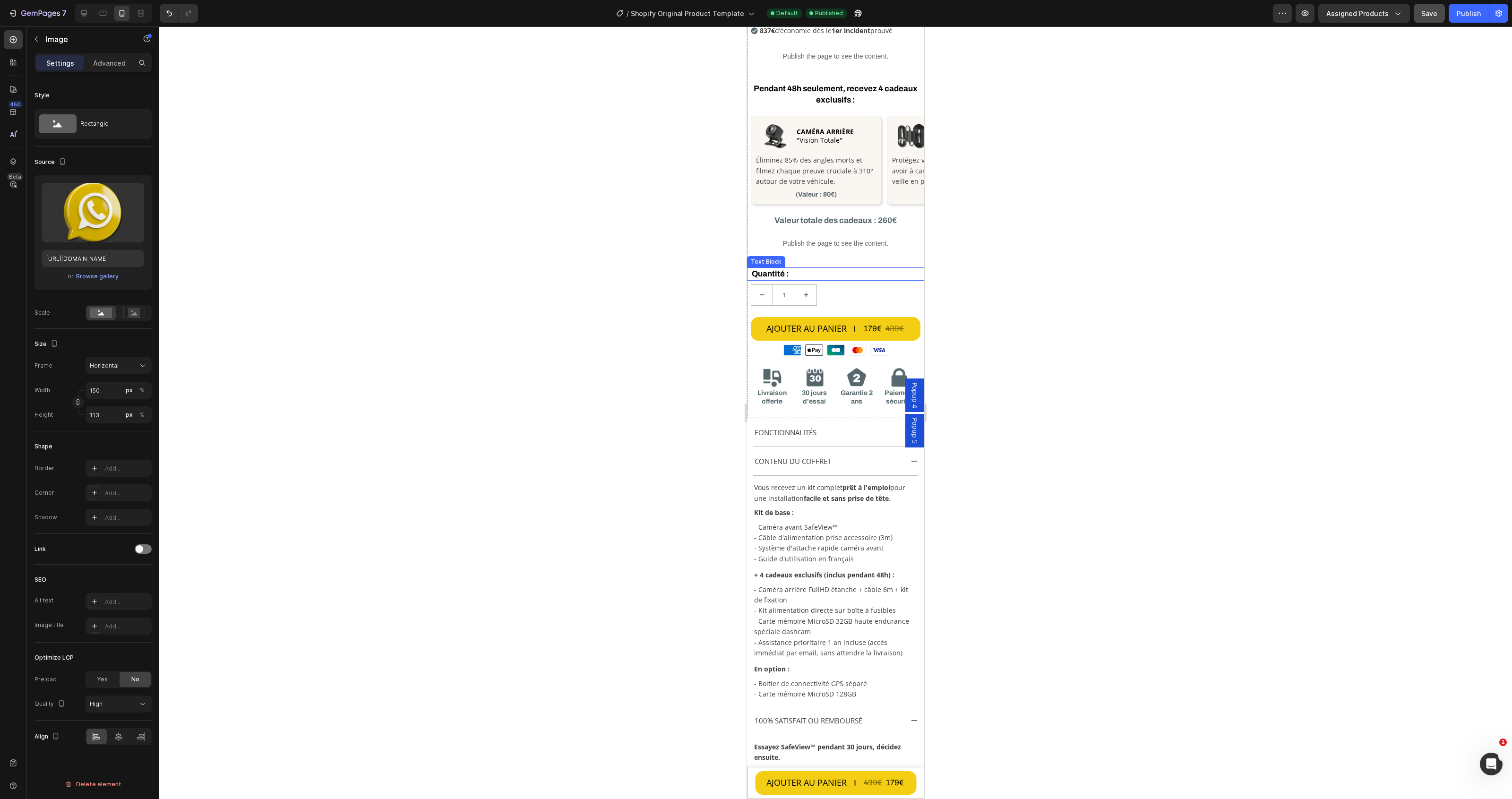
scroll to position [214, 0]
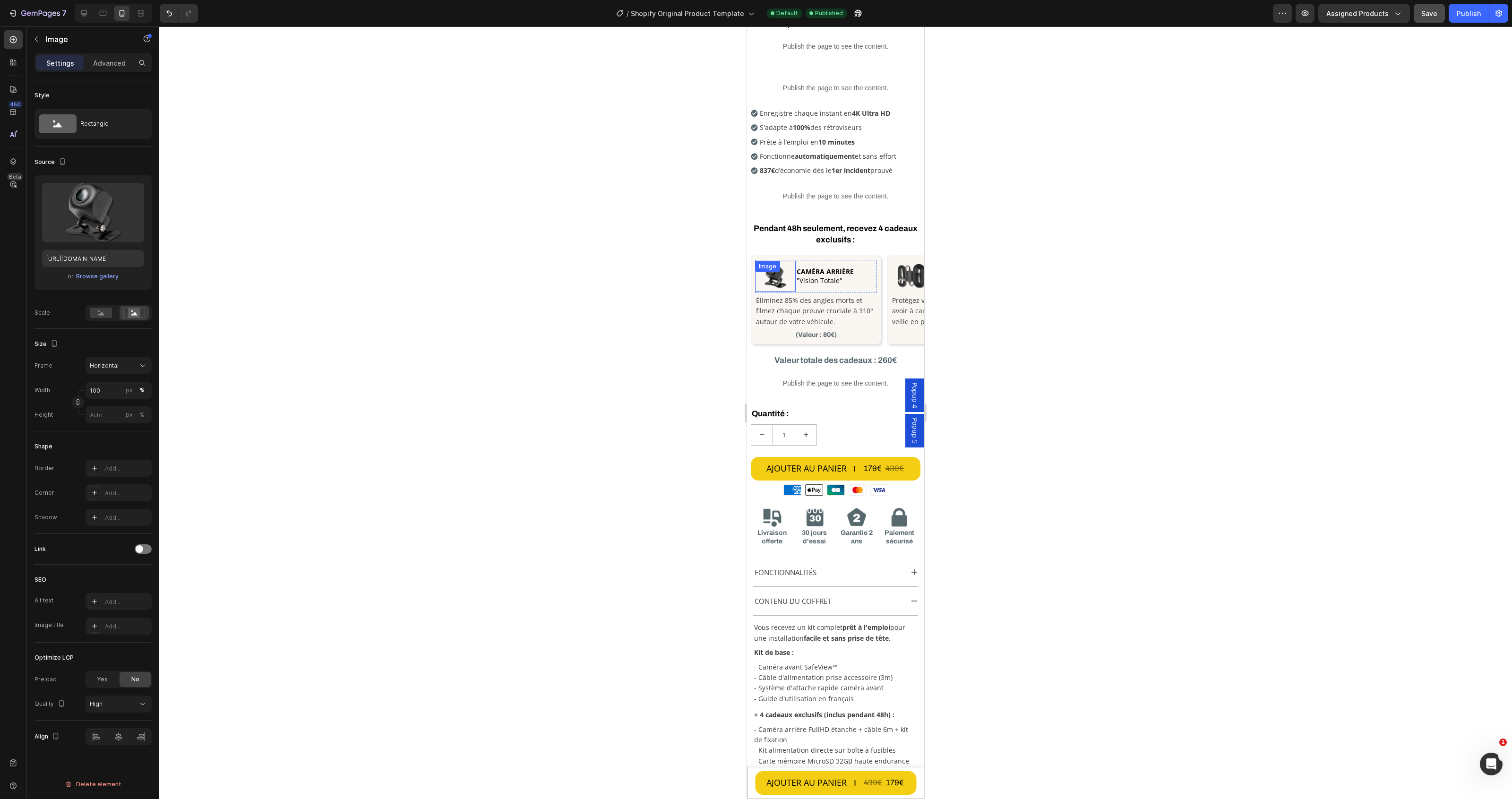
click at [779, 278] on img at bounding box center [775, 276] width 41 height 31
click at [126, 389] on div "px" at bounding box center [129, 390] width 7 height 8
type input "75"
click at [143, 393] on div "%" at bounding box center [142, 390] width 5 height 8
click at [123, 394] on div "px %" at bounding box center [136, 390] width 25 height 17
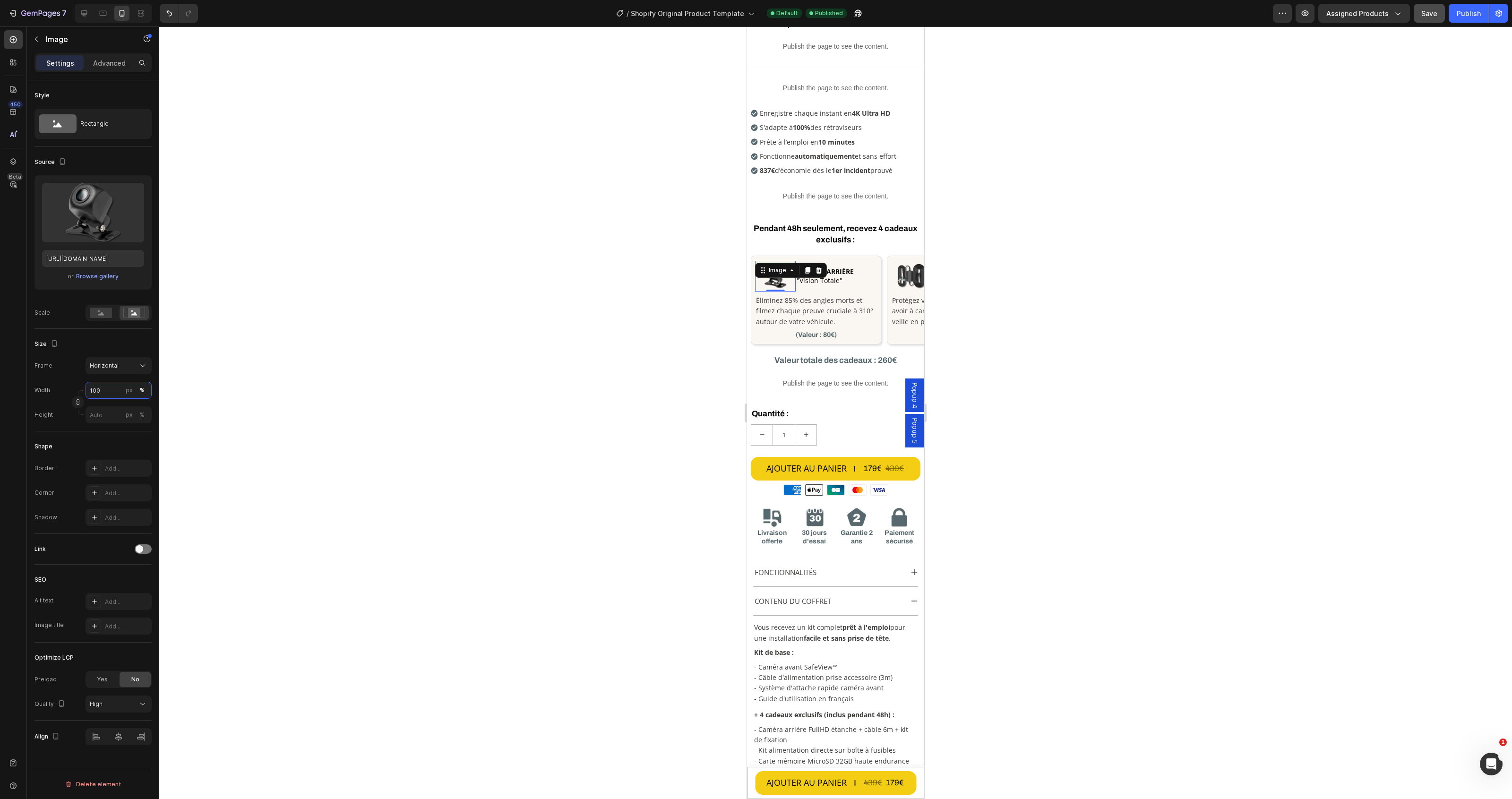
click at [123, 394] on input "100" at bounding box center [119, 390] width 66 height 17
click at [137, 409] on button "px" at bounding box center [142, 414] width 11 height 11
type input "75"
type input "1"
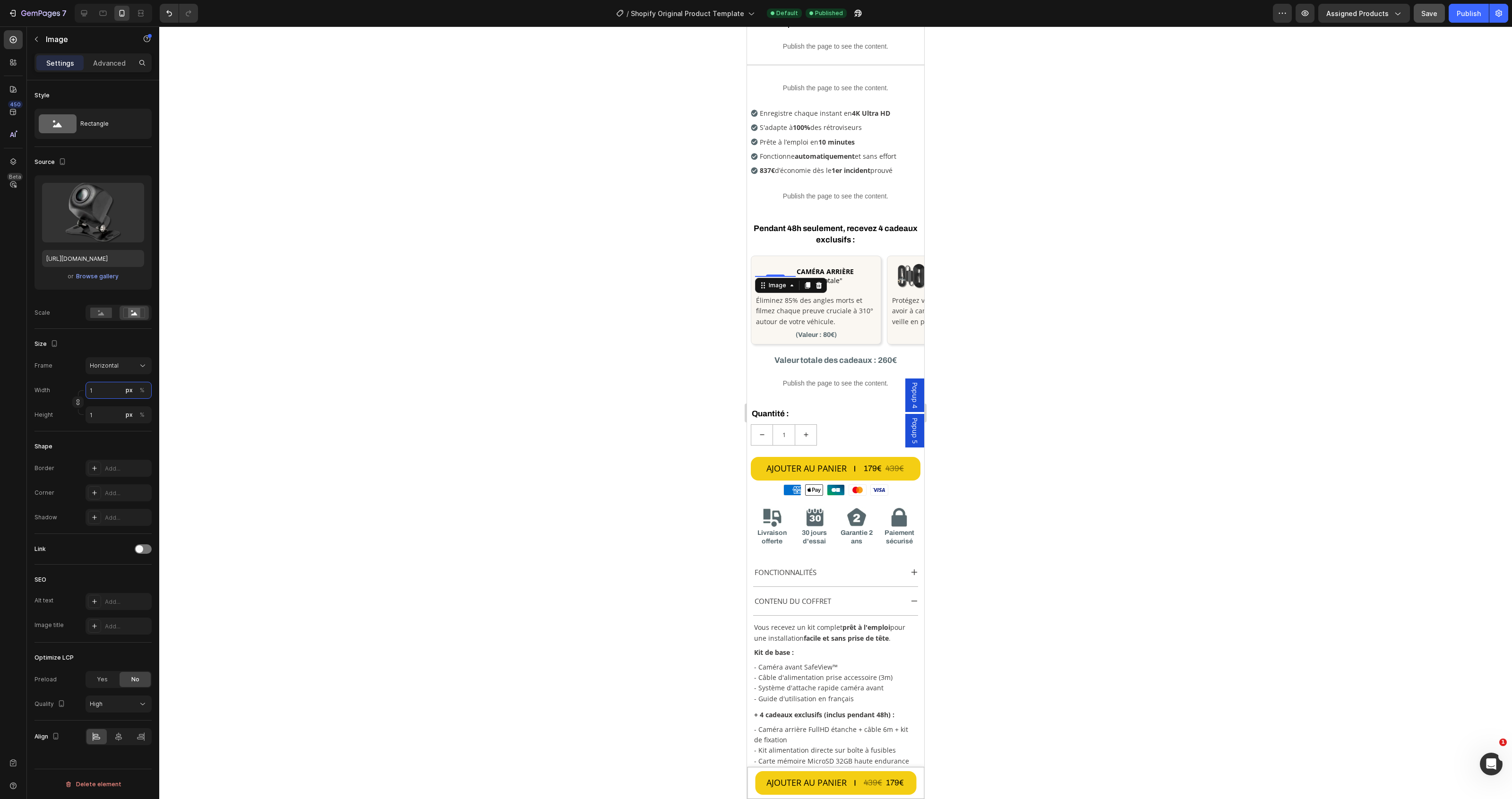
type input "12"
type input "9"
type input "120"
type input "90"
type input "12"
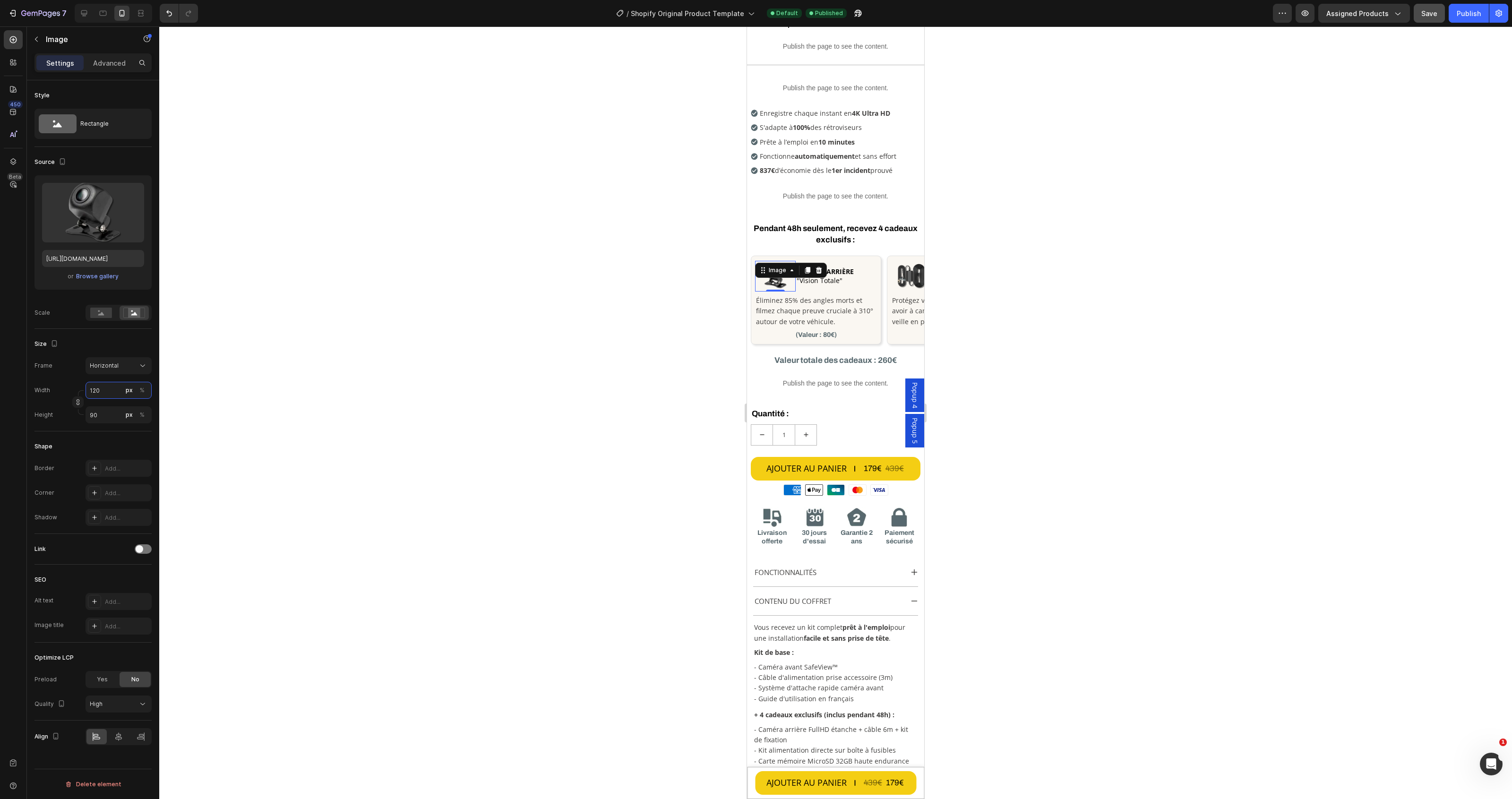
type input "9"
type input "1"
click at [137, 392] on button "%" at bounding box center [142, 390] width 11 height 11
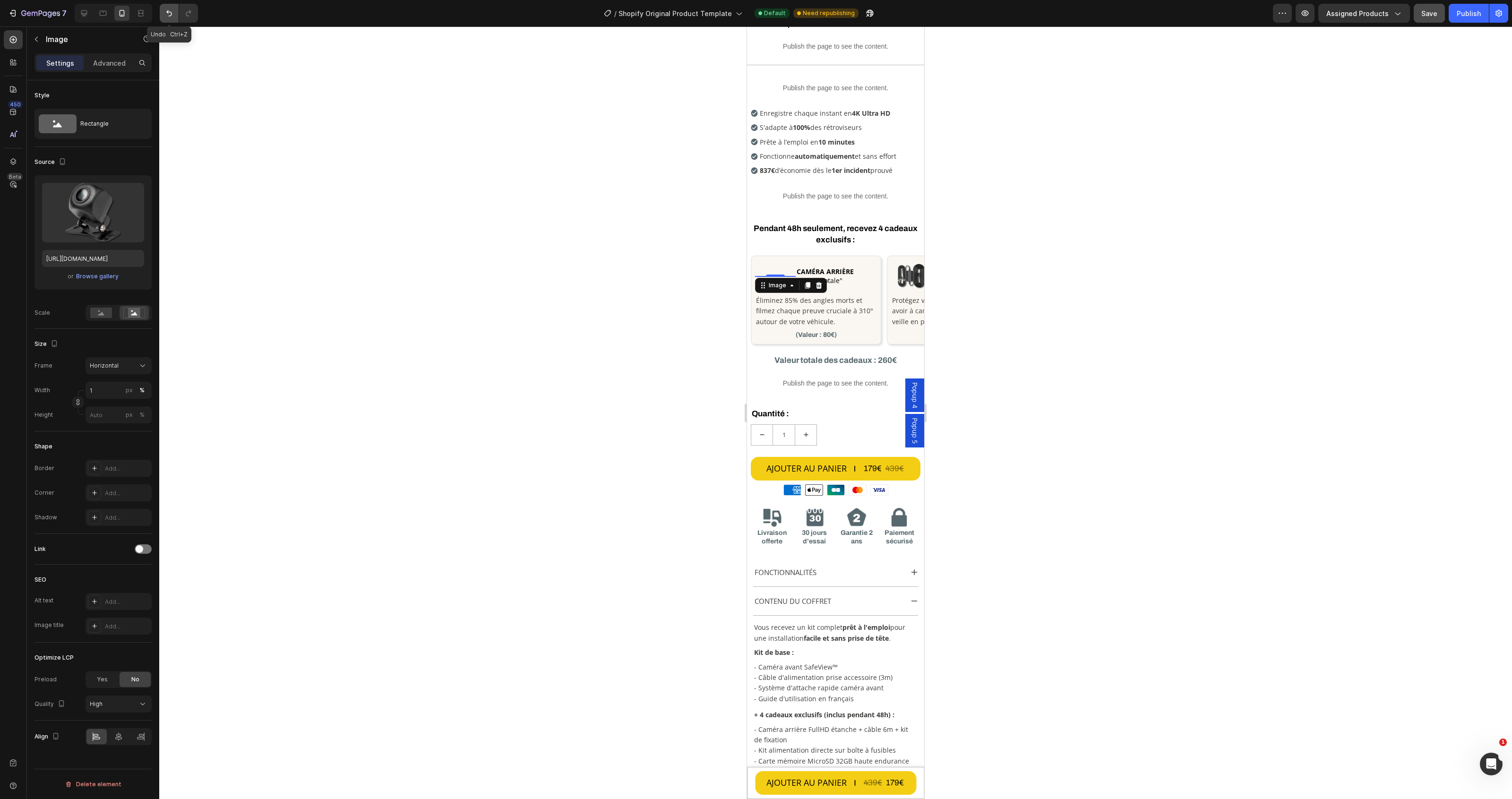
click at [168, 12] on icon "Undo/Redo" at bounding box center [169, 13] width 9 height 9
type input "1"
click at [168, 12] on icon "Undo/Redo" at bounding box center [169, 13] width 9 height 9
type input "120"
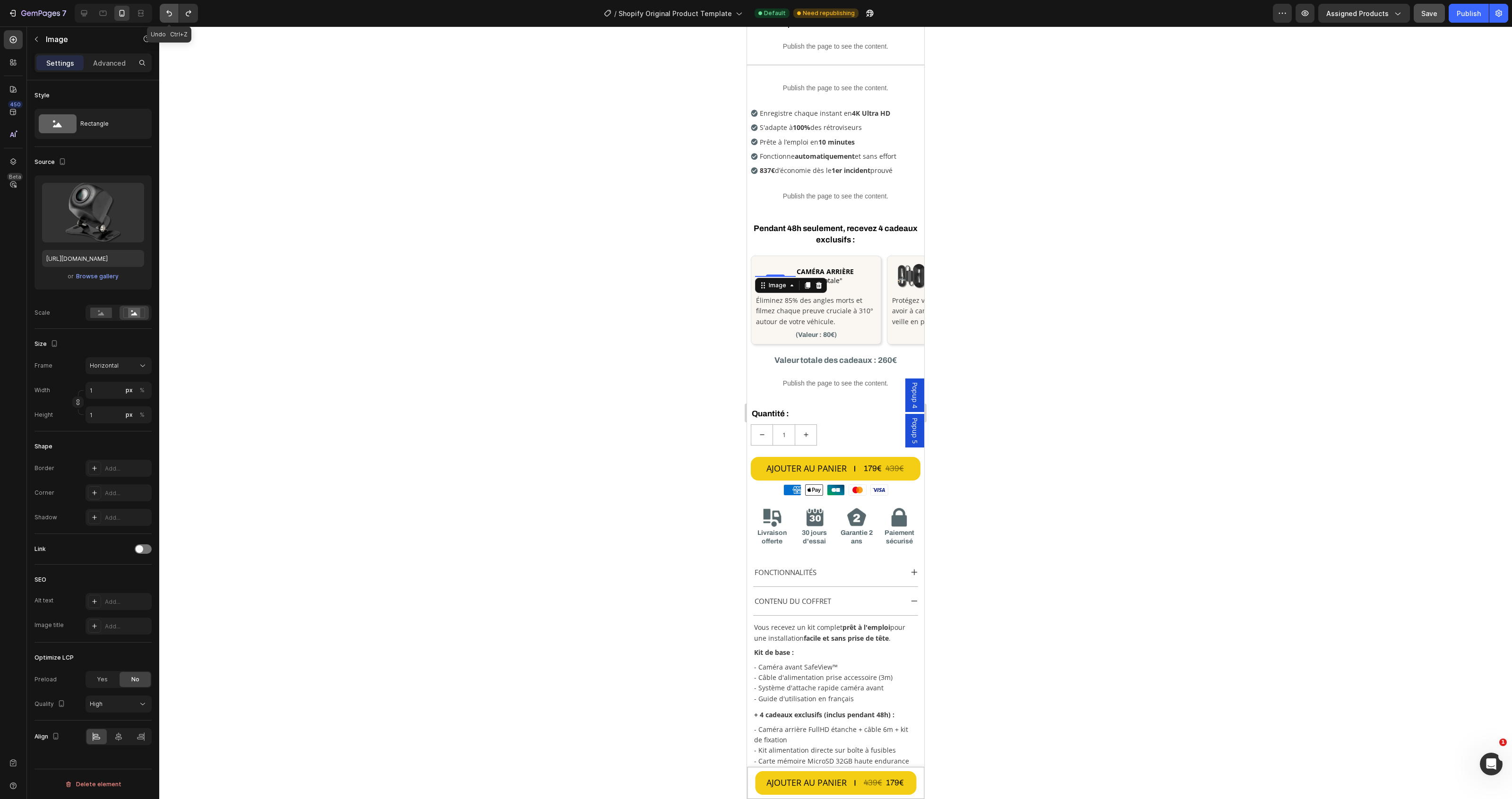
type input "90"
click at [168, 12] on icon "Undo/Redo" at bounding box center [169, 13] width 9 height 9
type input "100"
type input "75"
click at [168, 12] on icon "Undo/Redo" at bounding box center [169, 13] width 9 height 9
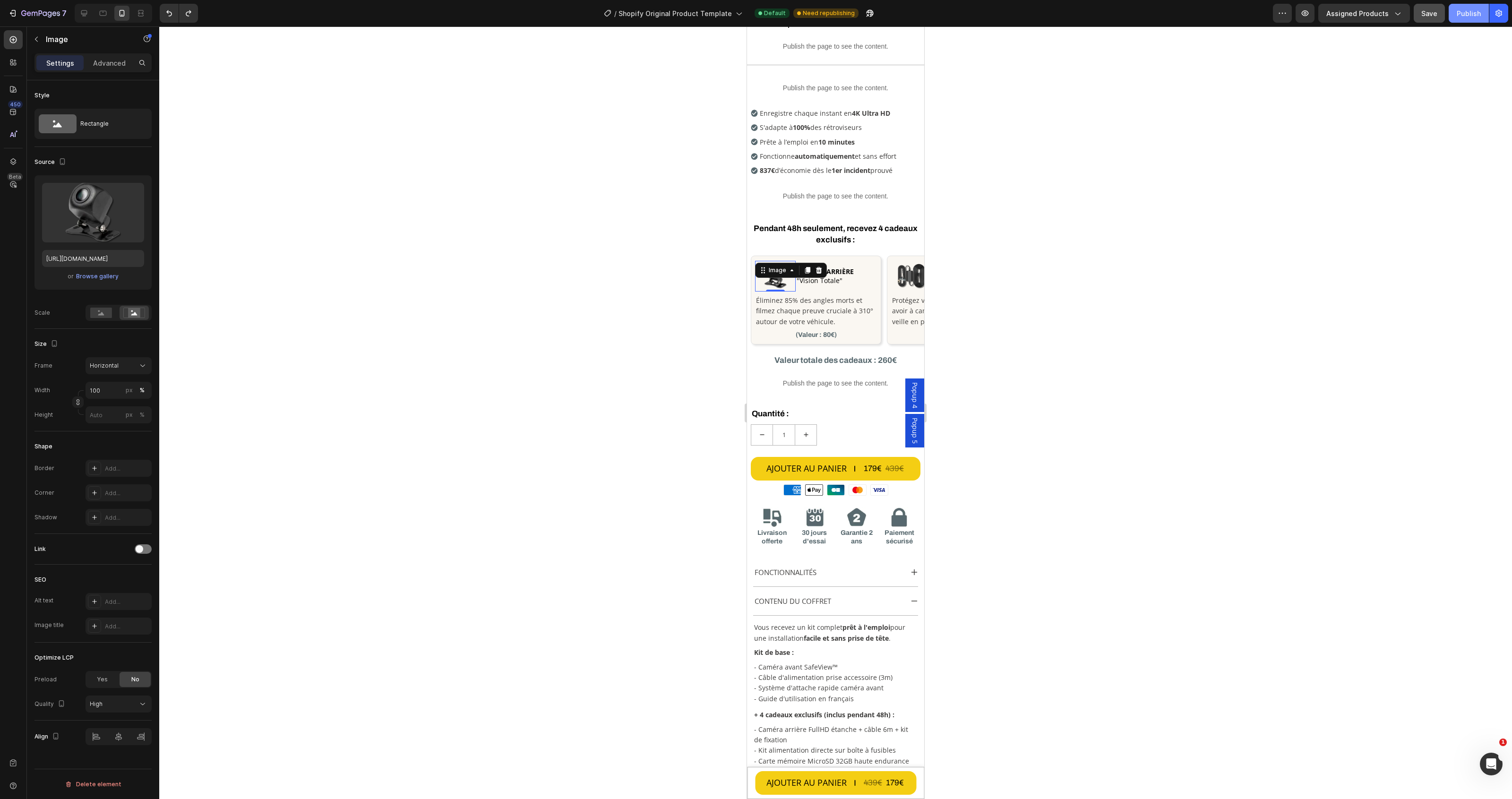
click at [1467, 15] on div "Publish" at bounding box center [1469, 13] width 24 height 10
